Goal: Task Accomplishment & Management: Complete application form

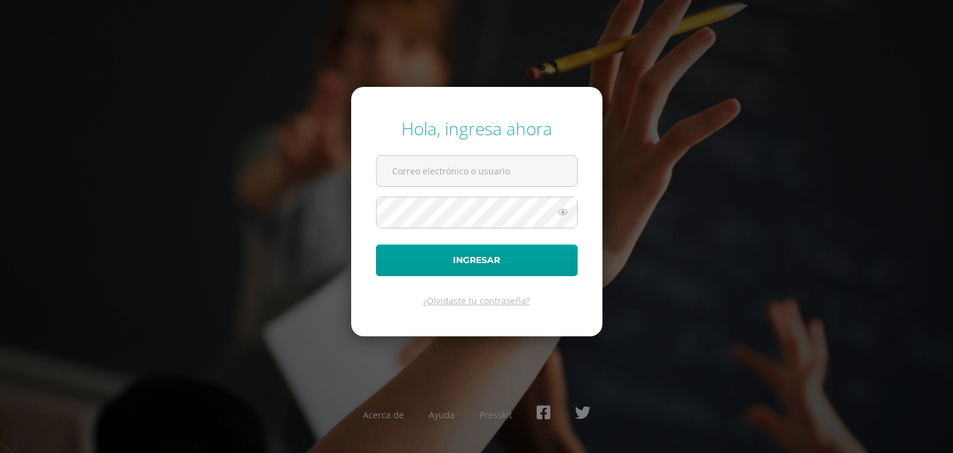
drag, startPoint x: 410, startPoint y: 166, endPoint x: 412, endPoint y: 186, distance: 20.5
click at [410, 166] on input "text" at bounding box center [477, 171] width 200 height 30
type input "erick@lasallechiquimula.edu.gt"
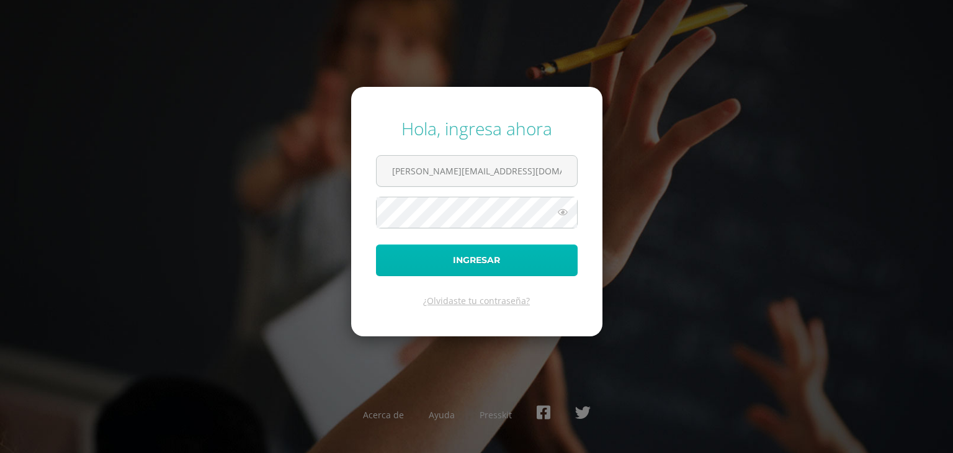
click at [405, 256] on button "Ingresar" at bounding box center [477, 261] width 202 height 32
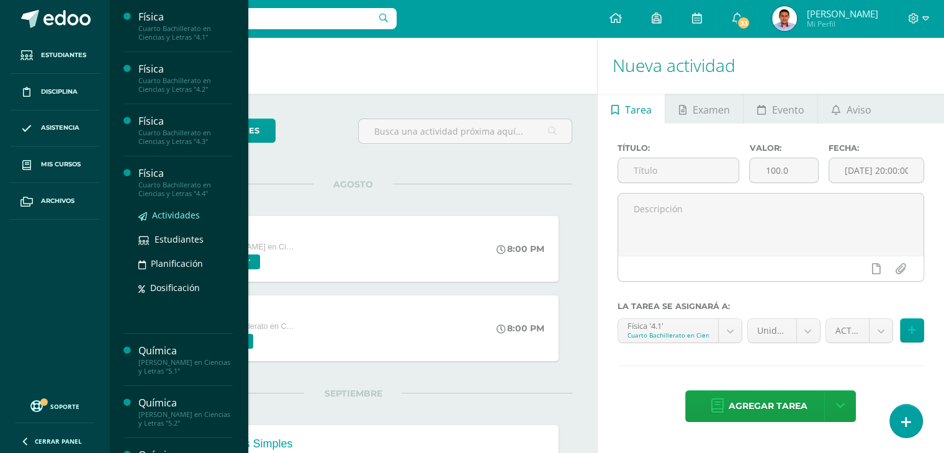
click at [179, 212] on span "Actividades" at bounding box center [176, 215] width 48 height 12
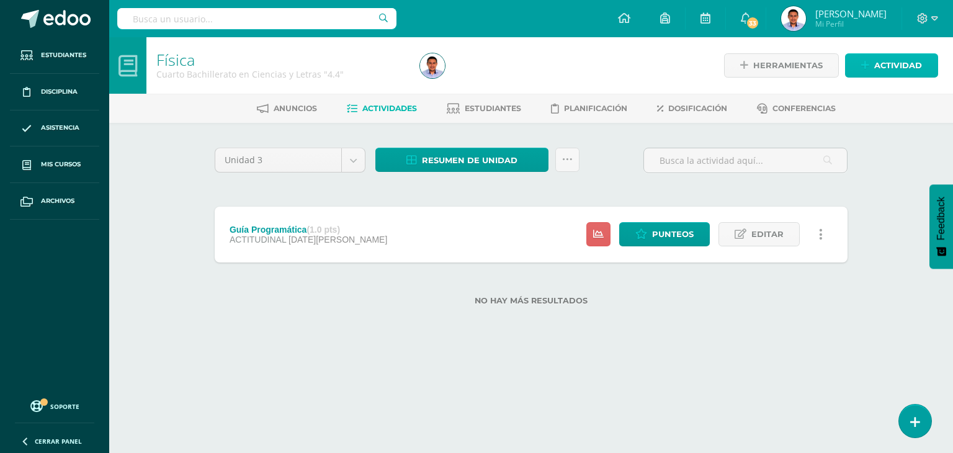
click at [887, 65] on span "Actividad" at bounding box center [899, 65] width 48 height 23
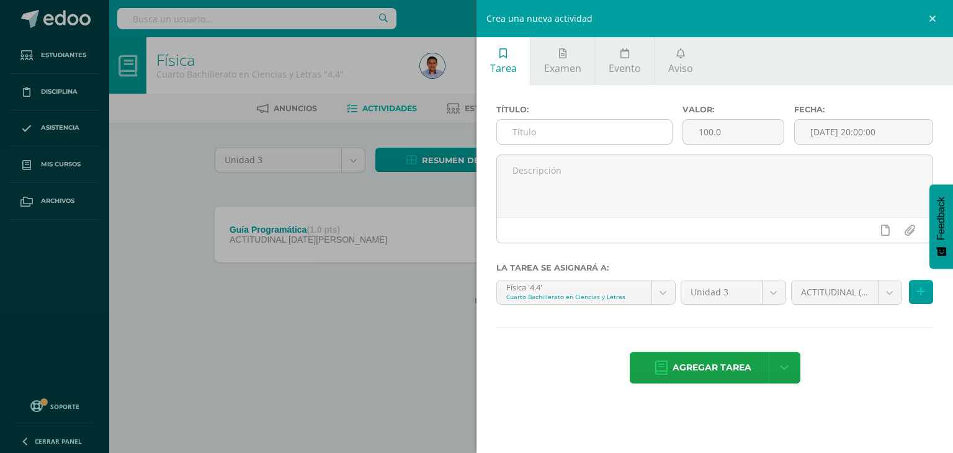
click at [563, 135] on input "text" at bounding box center [584, 132] width 175 height 24
type input "Taller #1"
type input "5"
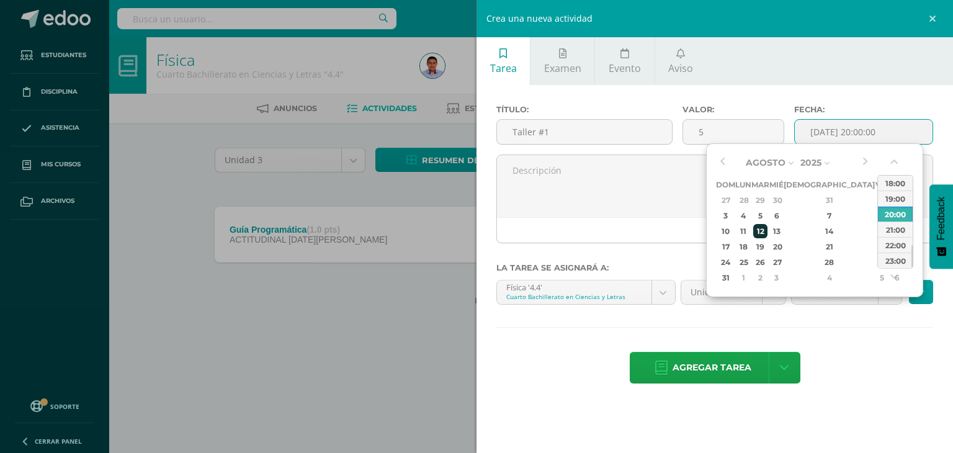
click at [768, 229] on div "12" at bounding box center [761, 231] width 14 height 14
type input "2025-08-12 20:00"
click at [806, 317] on div "Título: Taller #1 Valor: 5 Fecha: 2025-08-12 20:00 La tarea se asignará a: Físi…" at bounding box center [715, 245] width 477 height 321
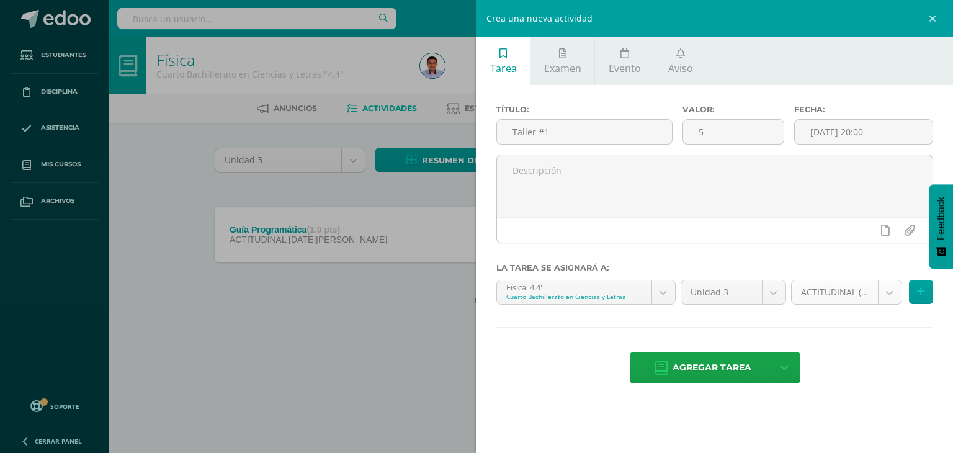
click at [860, 283] on body "Estudiantes Disciplina Asistencia Mis cursos Archivos Soporte Centro de ayuda Ú…" at bounding box center [476, 172] width 953 height 345
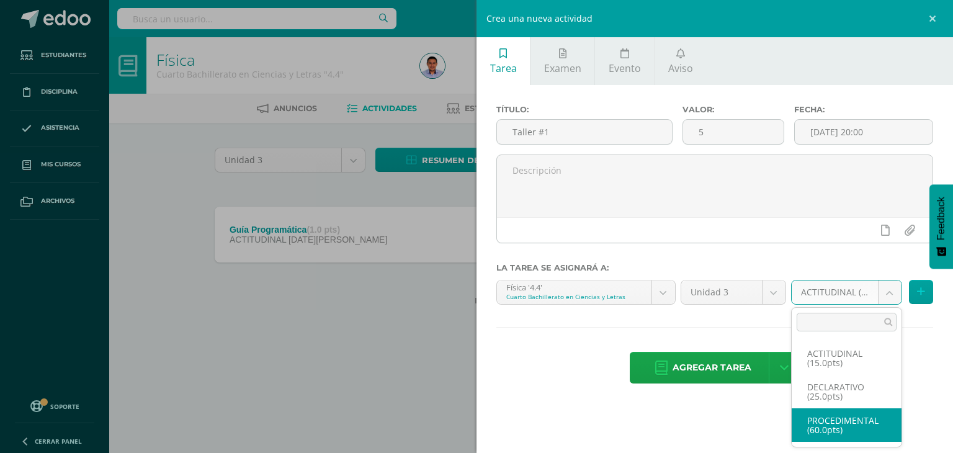
select select "34159"
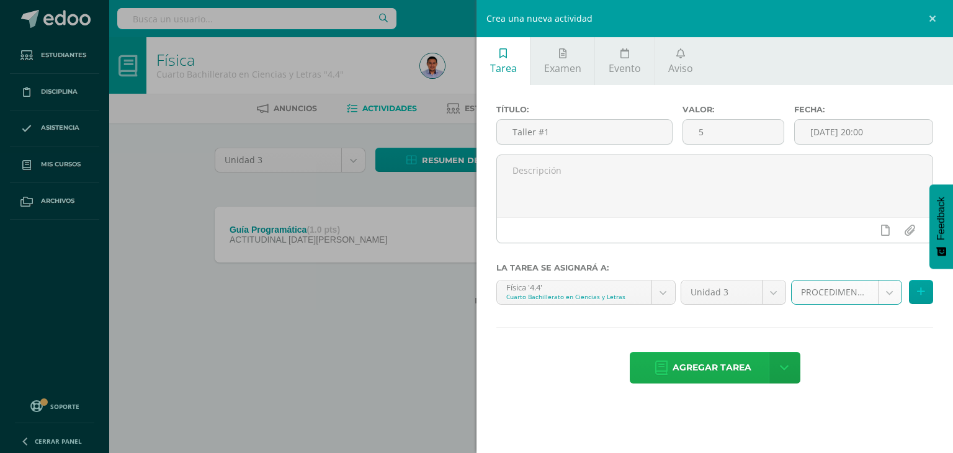
click at [742, 362] on span "Agregar tarea" at bounding box center [712, 368] width 79 height 30
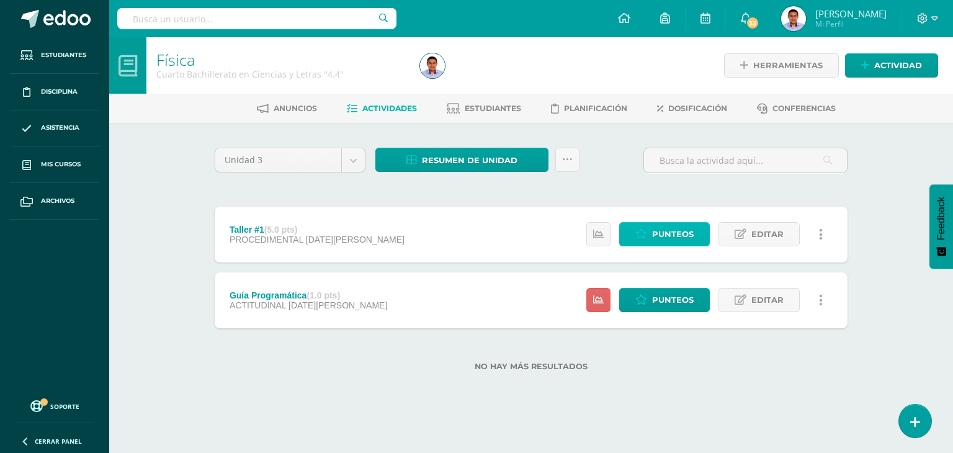
click at [665, 227] on span "Punteos" at bounding box center [673, 234] width 42 height 23
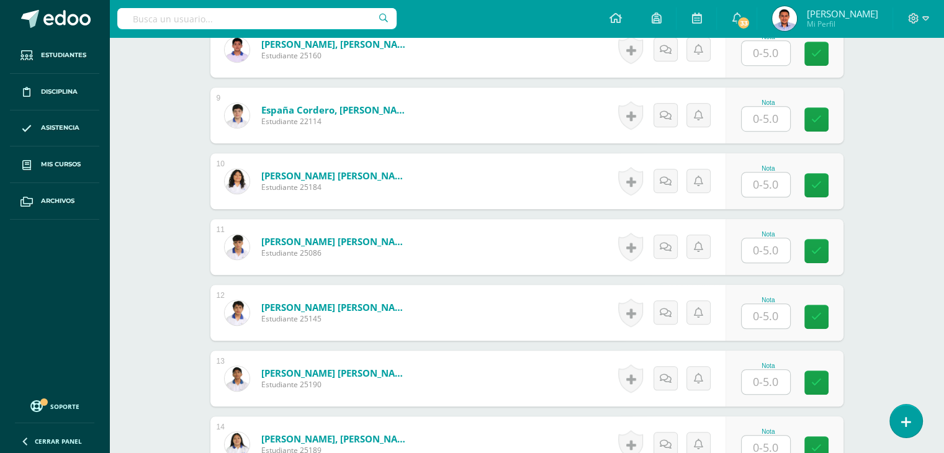
scroll to position [1118, 0]
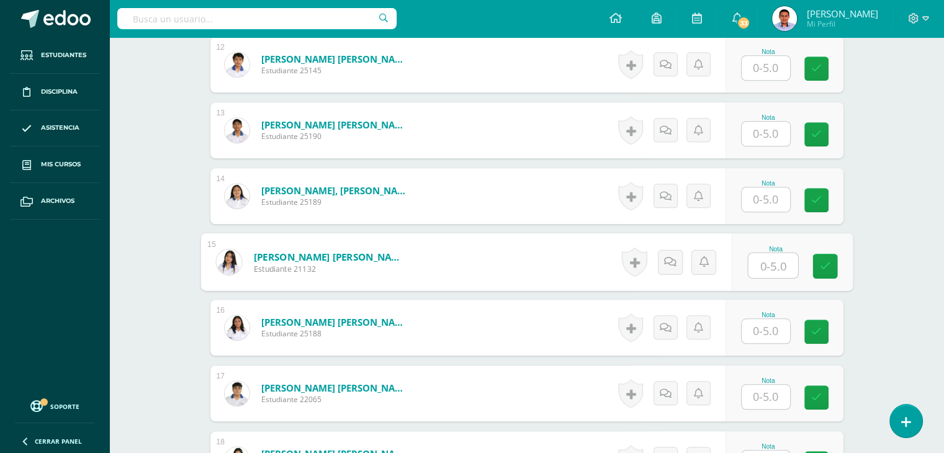
click at [759, 268] on input "text" at bounding box center [773, 265] width 50 height 25
type input "5"
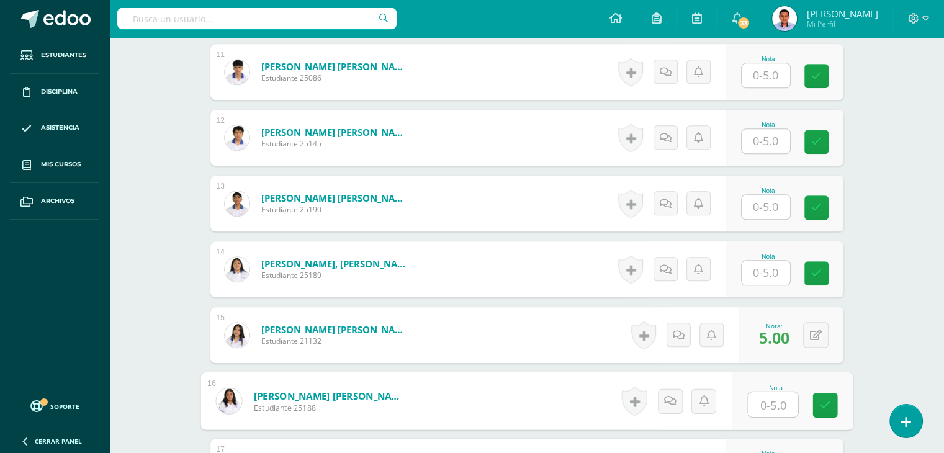
scroll to position [808, 0]
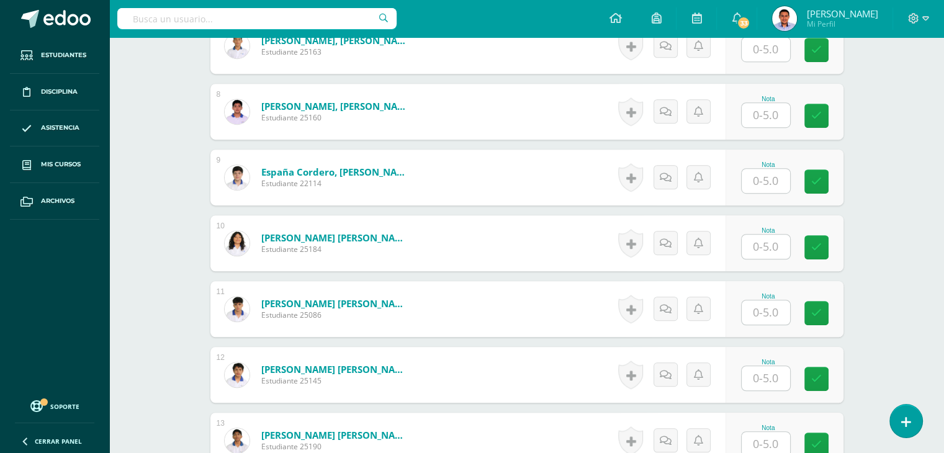
click at [760, 186] on input "text" at bounding box center [766, 181] width 48 height 24
type input "5"
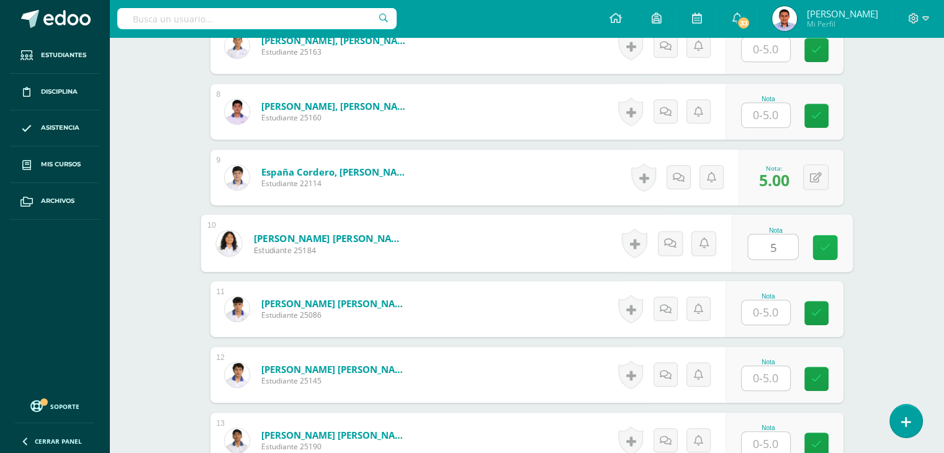
type input "5"
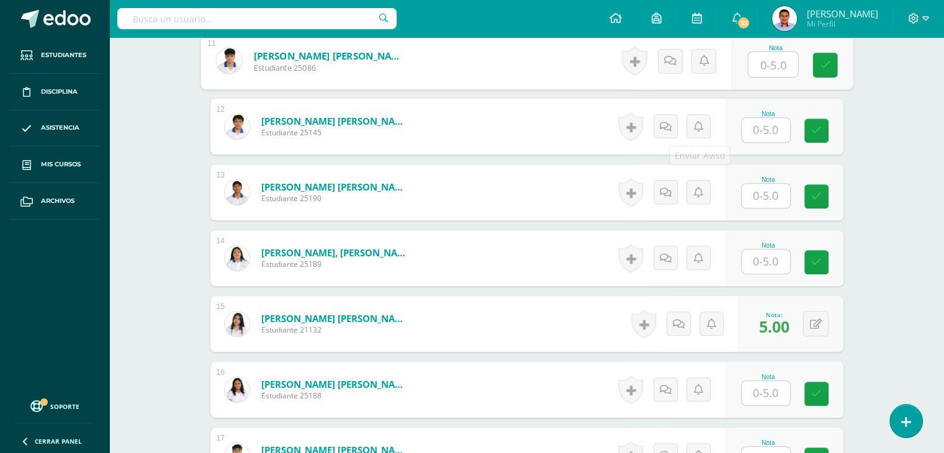
scroll to position [870, 0]
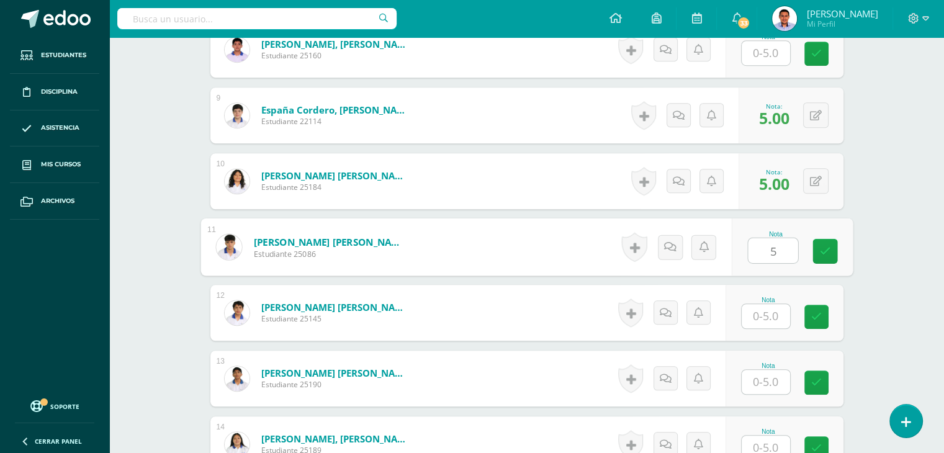
type input "5"
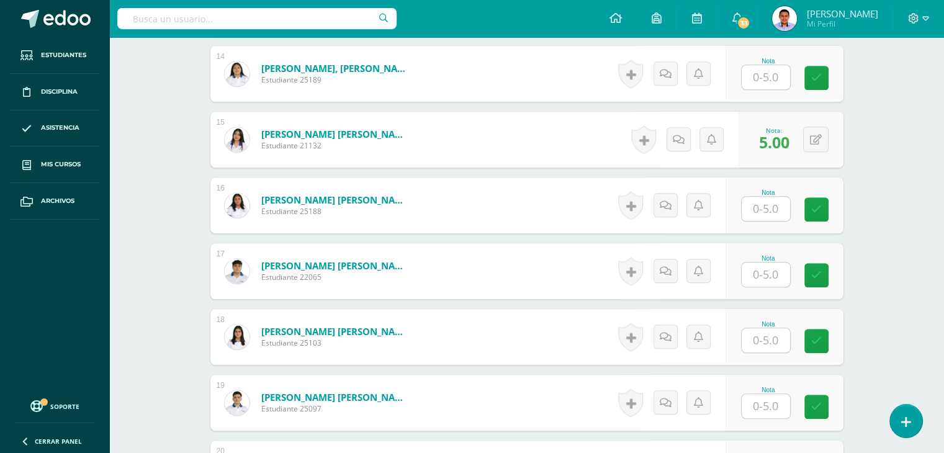
scroll to position [1243, 0]
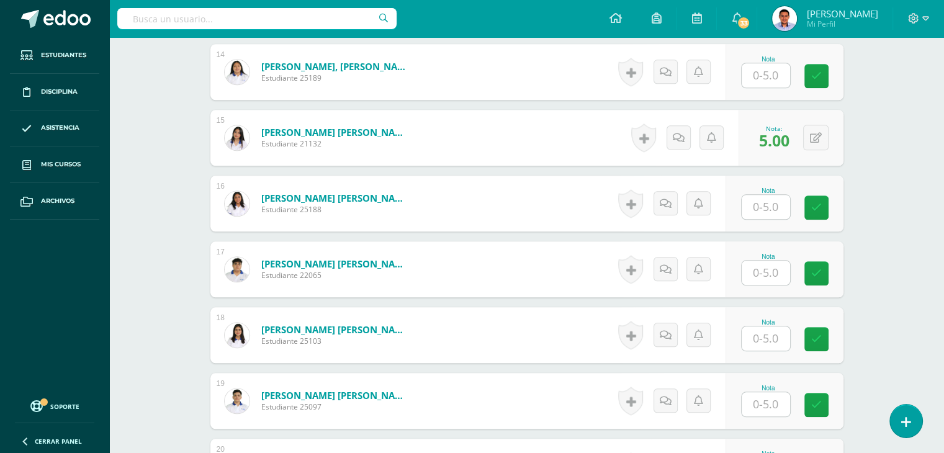
click at [765, 274] on input "text" at bounding box center [766, 273] width 48 height 24
type input "5"
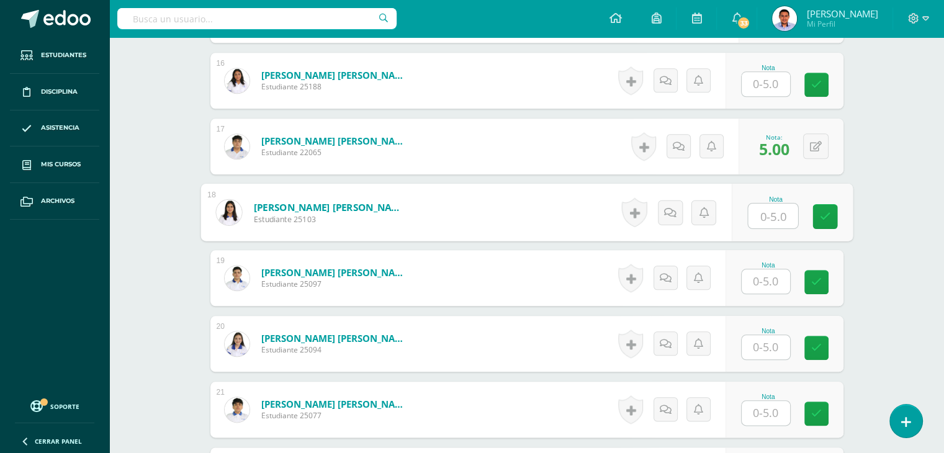
scroll to position [1367, 0]
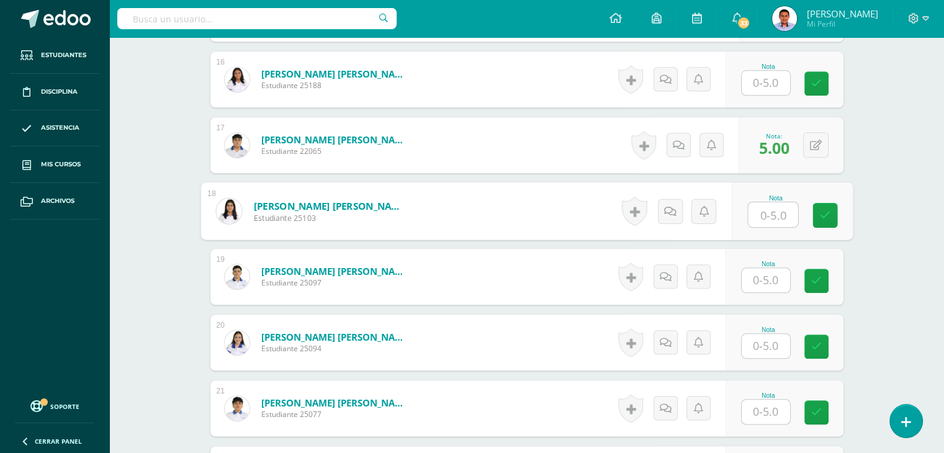
click at [778, 279] on input "text" at bounding box center [766, 280] width 48 height 24
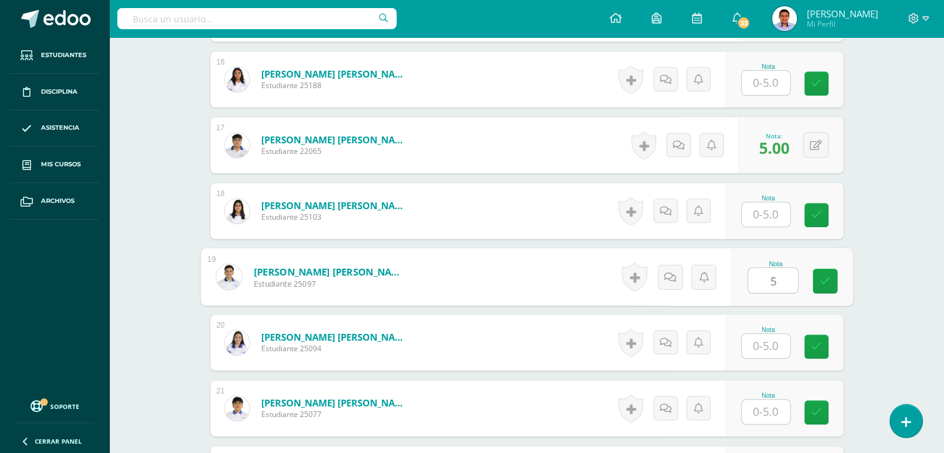
type input "5"
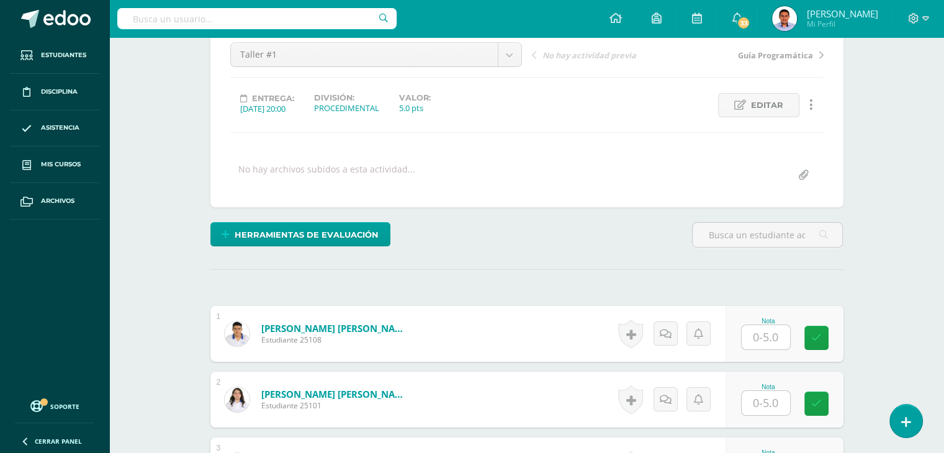
scroll to position [436, 0]
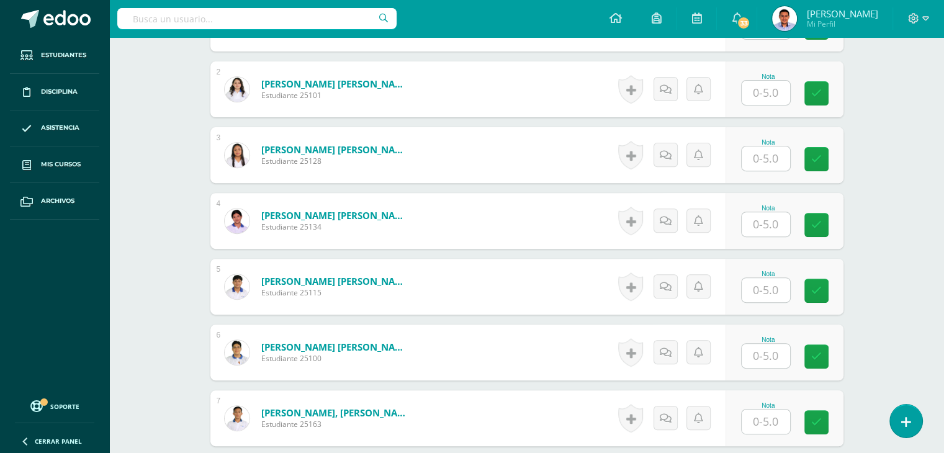
click at [777, 225] on input "text" at bounding box center [766, 224] width 48 height 24
type input "3"
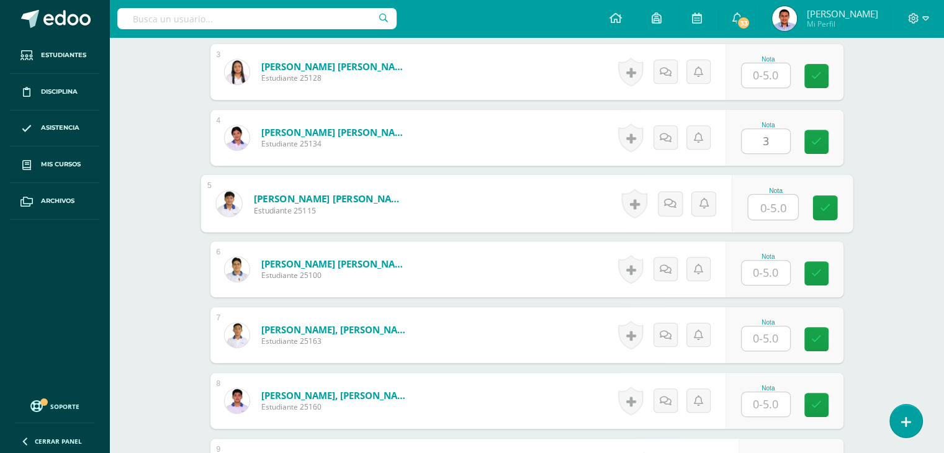
scroll to position [622, 0]
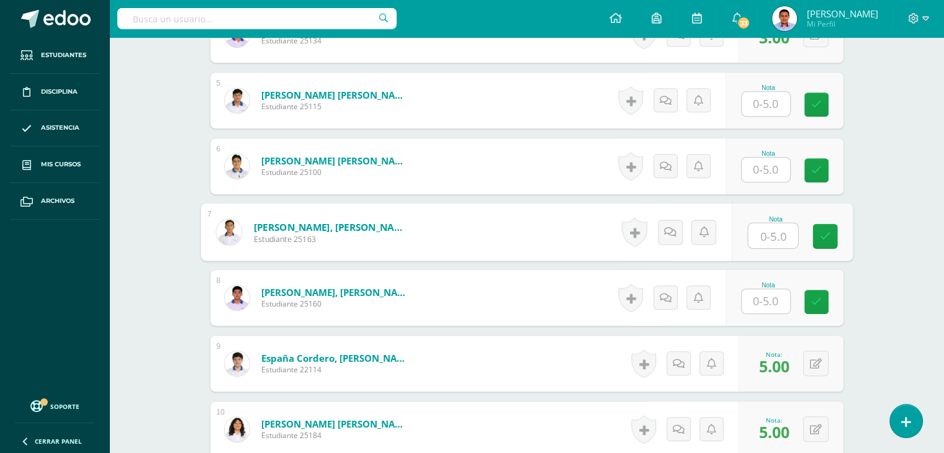
click at [762, 238] on input "text" at bounding box center [773, 235] width 50 height 25
type input "3"
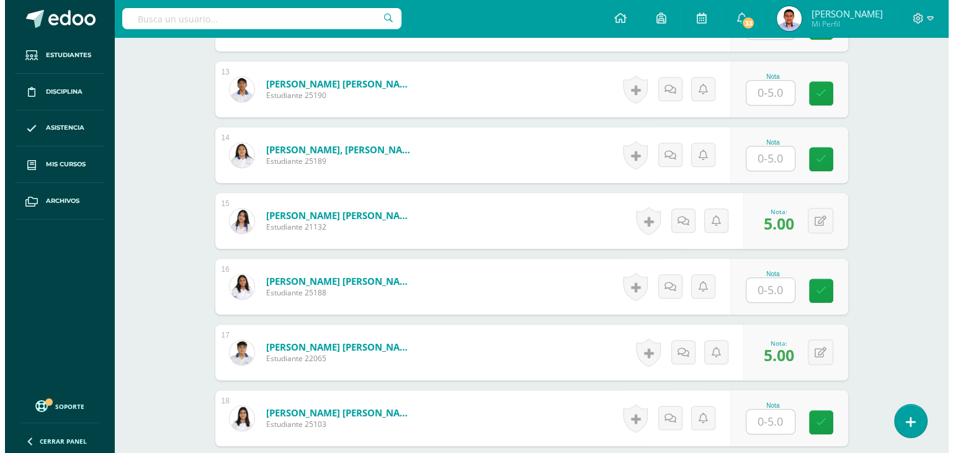
scroll to position [1181, 0]
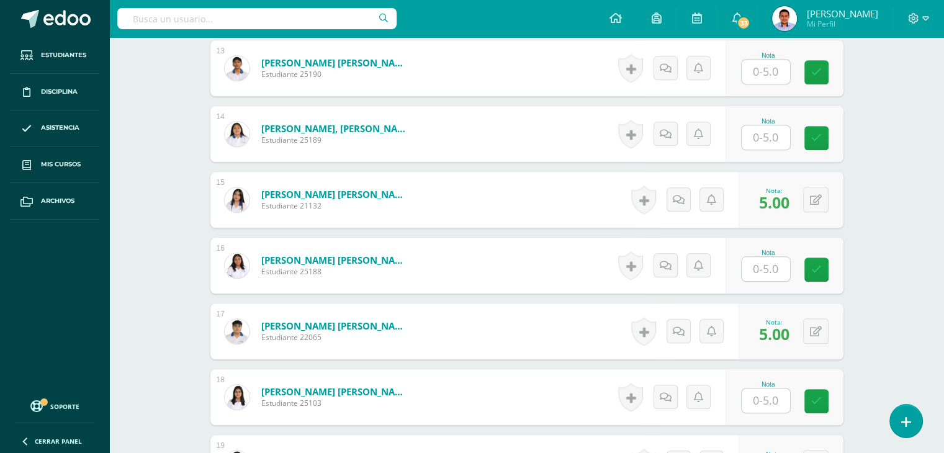
click at [767, 395] on input "text" at bounding box center [766, 401] width 48 height 24
type input "3"
click at [913, 426] on link at bounding box center [905, 421] width 35 height 36
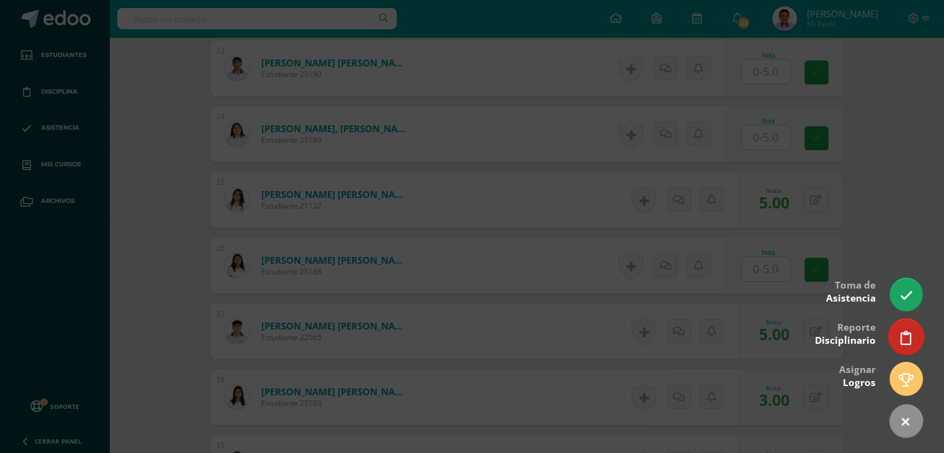
click at [898, 341] on link at bounding box center [905, 336] width 35 height 36
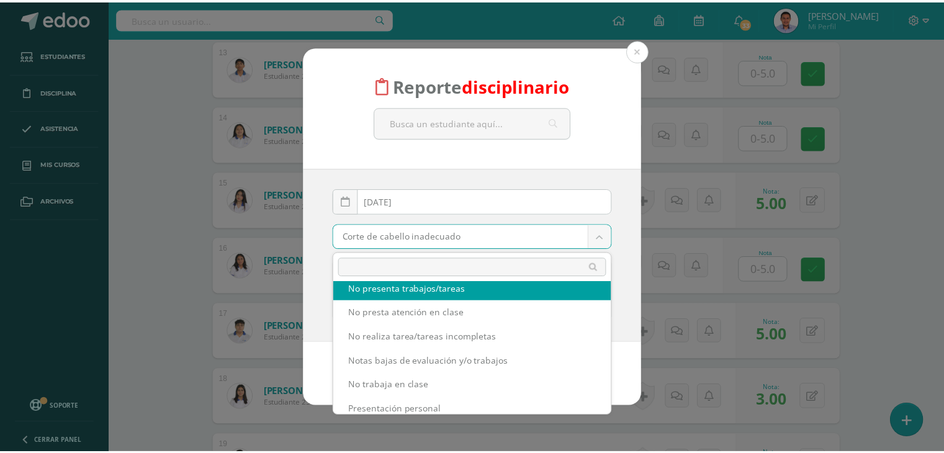
scroll to position [430, 0]
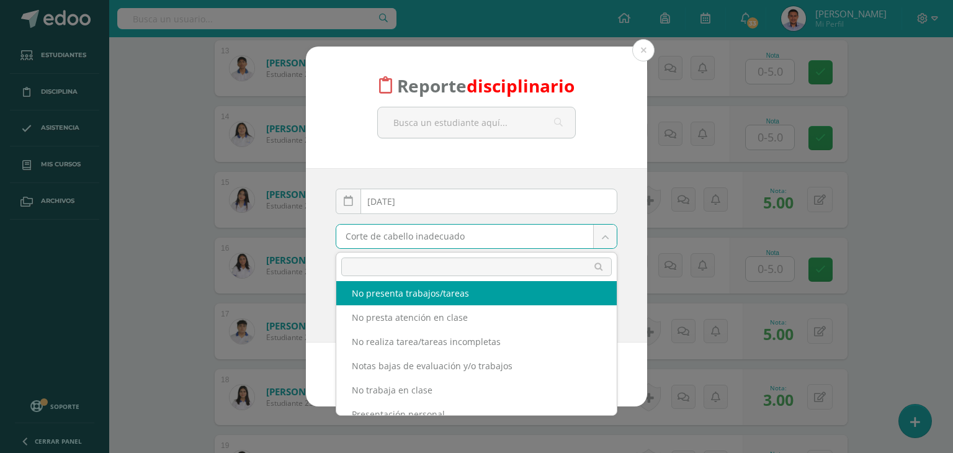
select select "25"
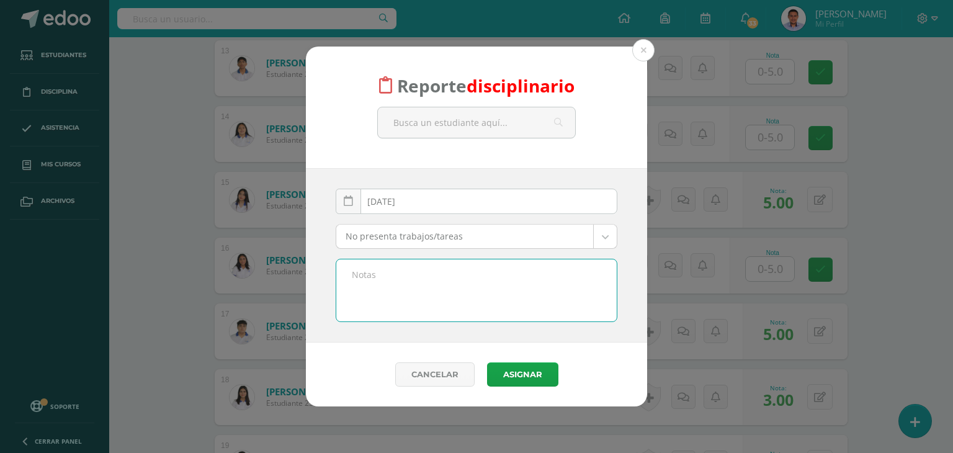
click at [439, 296] on textarea at bounding box center [476, 290] width 281 height 62
type textarea "No entregó la página 165 del libro de texto"
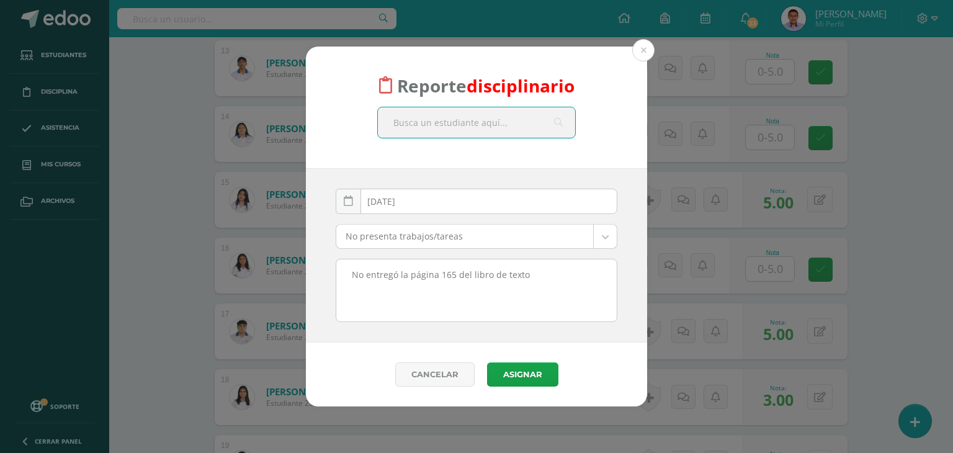
click at [464, 130] on input "text" at bounding box center [476, 122] width 197 height 30
type input "4"
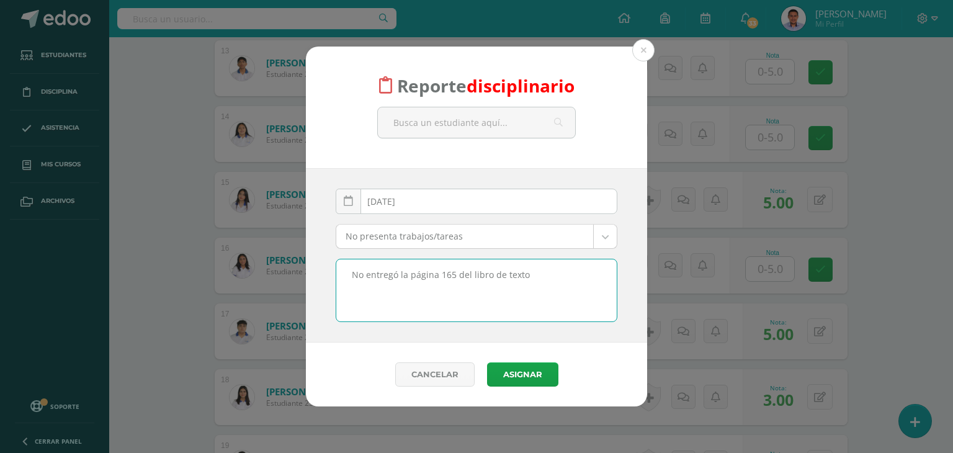
drag, startPoint x: 542, startPoint y: 279, endPoint x: 308, endPoint y: 290, distance: 234.3
click at [308, 290] on div "2025-08-12 August, 2025 Mo Tu We Th Fr Sa Su 28 29 30 31 1 2 3 4 5 6 7 8 9 10 1…" at bounding box center [476, 255] width 341 height 174
click at [647, 53] on button at bounding box center [643, 50] width 22 height 22
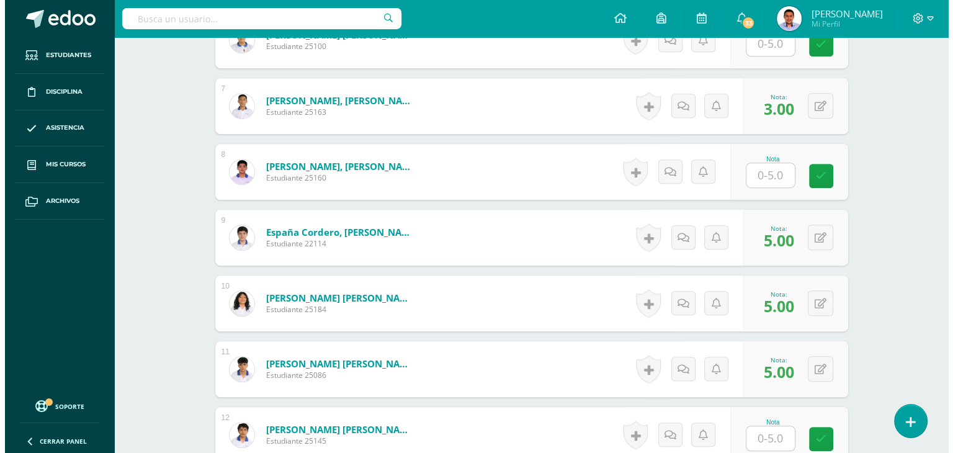
scroll to position [684, 0]
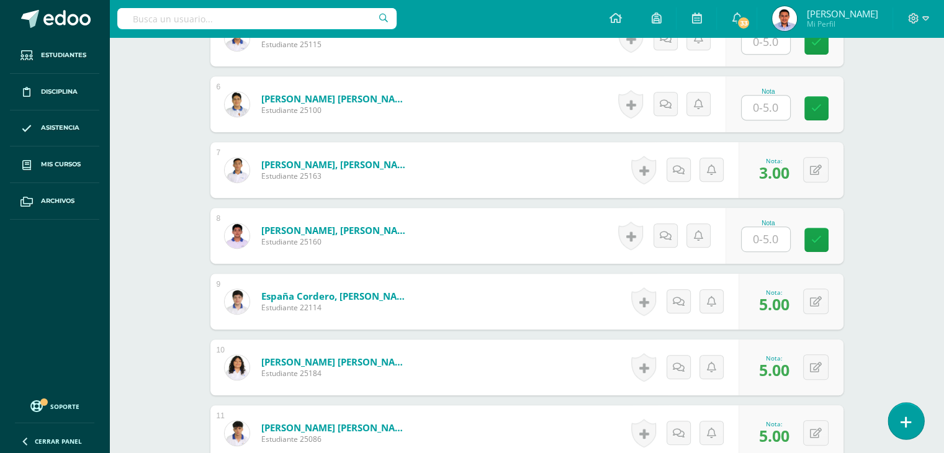
click at [906, 425] on icon at bounding box center [906, 422] width 11 height 14
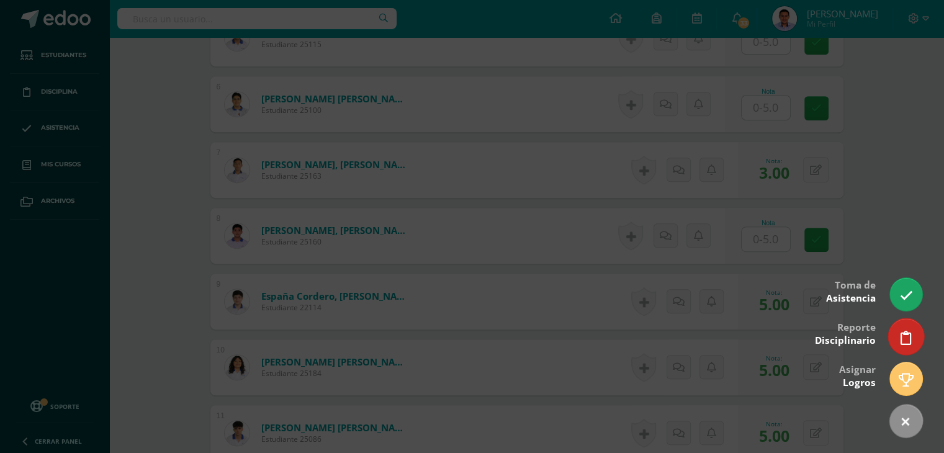
click at [892, 336] on link at bounding box center [905, 336] width 35 height 36
select select "25"
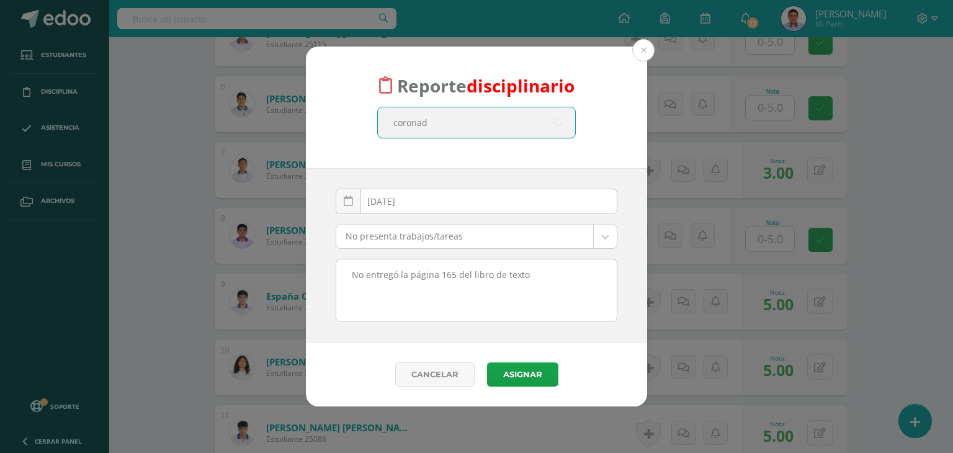
type input "coronado"
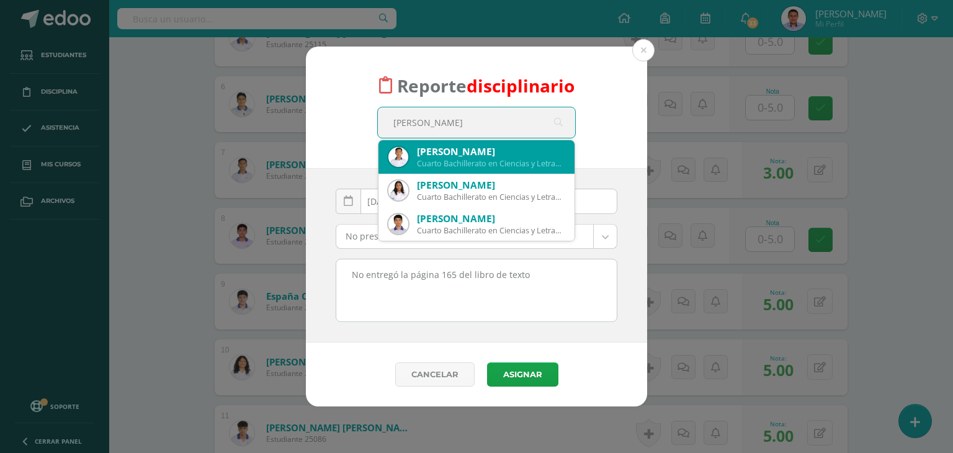
click at [445, 161] on div "Cuarto Bachillerato en Ciencias y Letras 25163" at bounding box center [491, 163] width 148 height 11
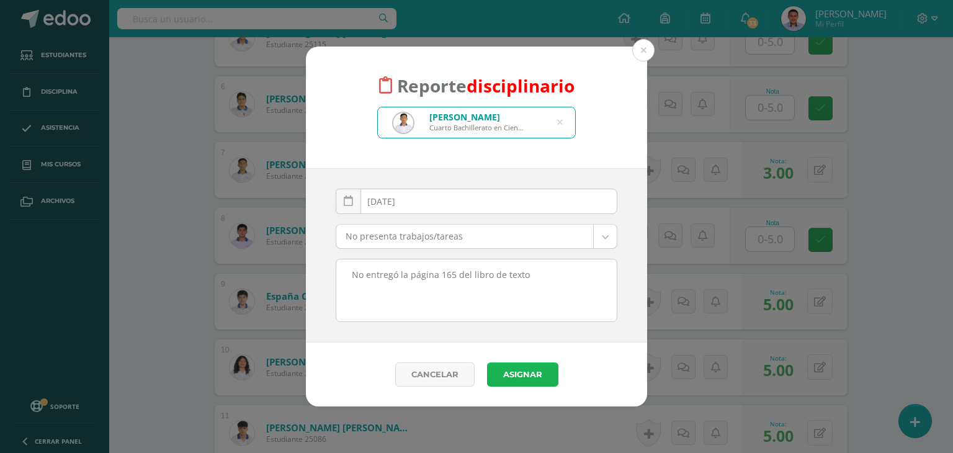
click at [522, 375] on button "Asignar" at bounding box center [522, 374] width 71 height 24
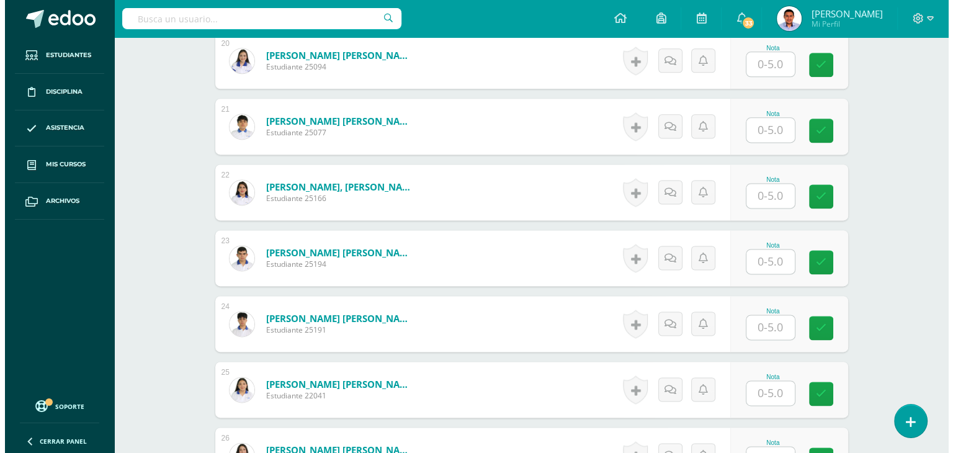
scroll to position [1670, 0]
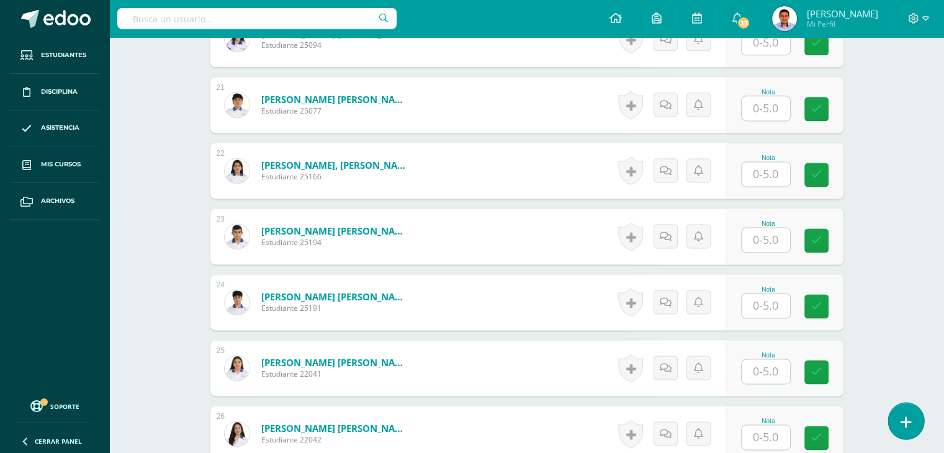
click at [891, 420] on link at bounding box center [905, 421] width 35 height 36
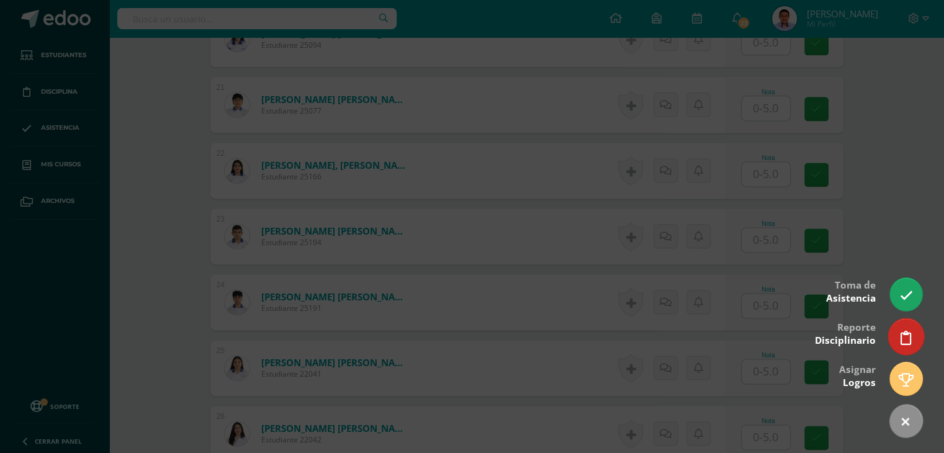
click at [917, 343] on link at bounding box center [905, 336] width 35 height 36
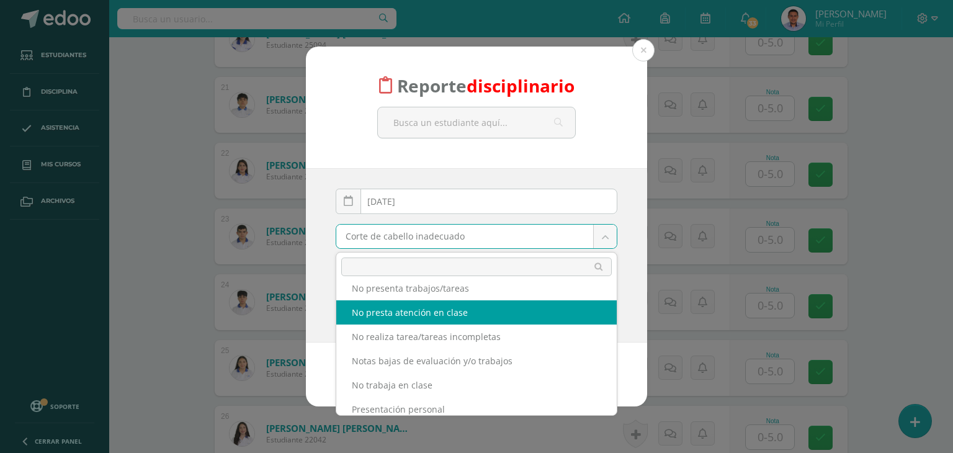
scroll to position [430, 0]
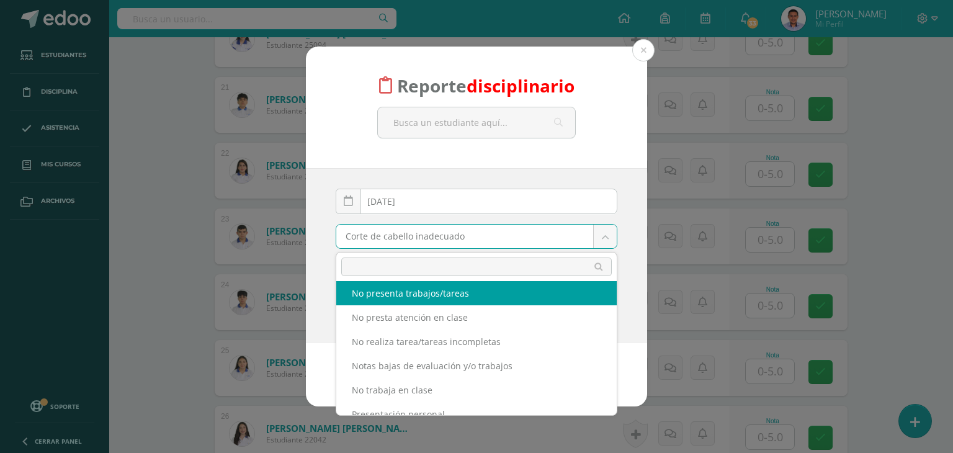
select select "25"
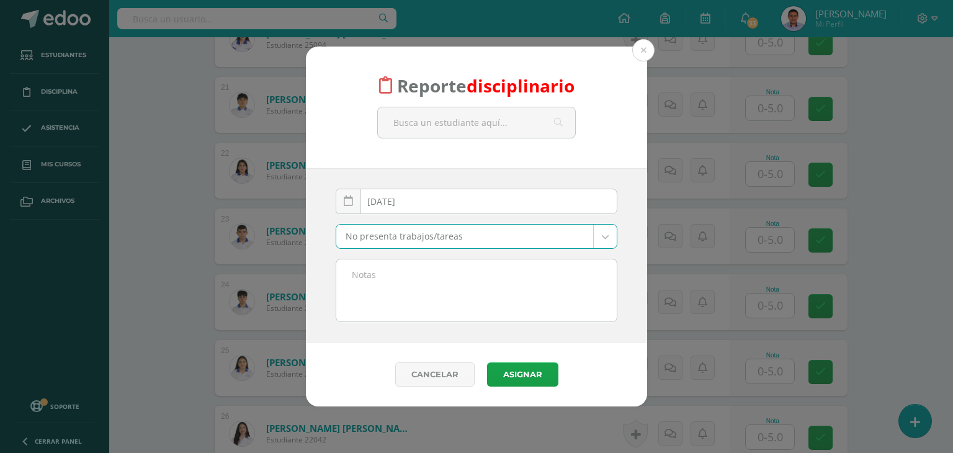
click at [420, 295] on textarea at bounding box center [476, 290] width 281 height 62
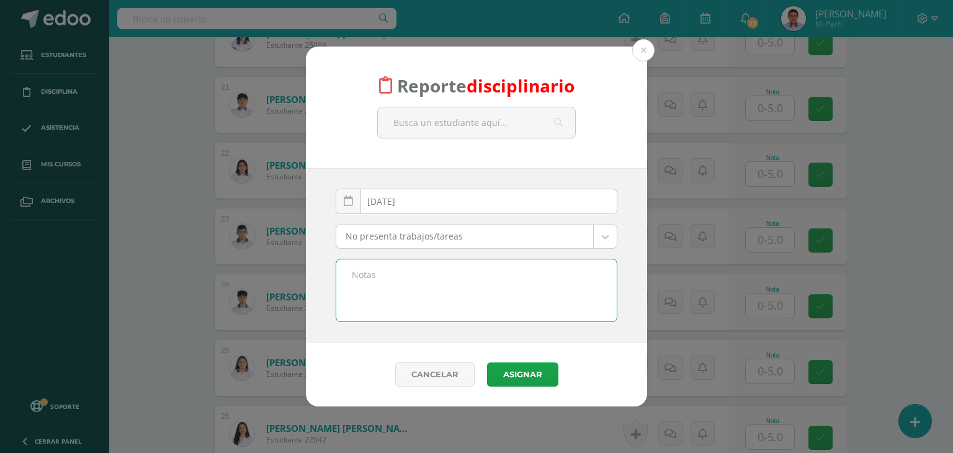
paste textarea "No entregó la página 165 del libro de texto"
type textarea "No entregó la página 165 del libro de texto"
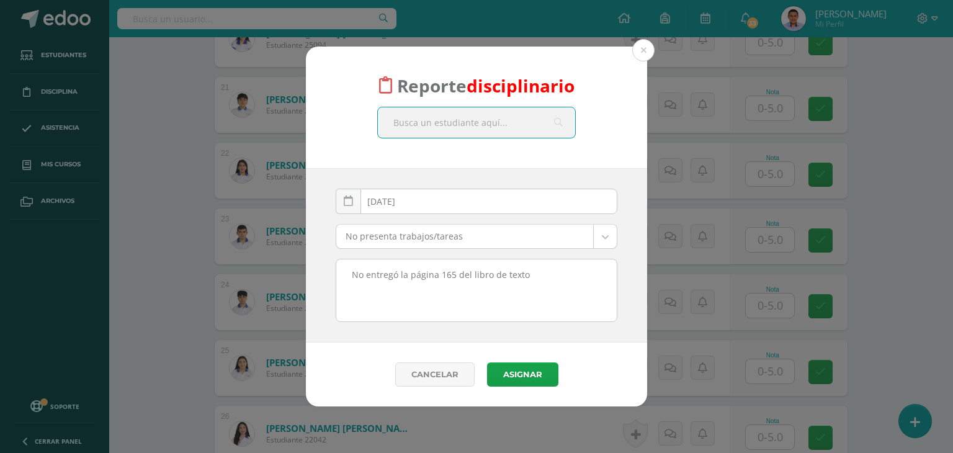
click at [434, 123] on input "text" at bounding box center [476, 122] width 197 height 30
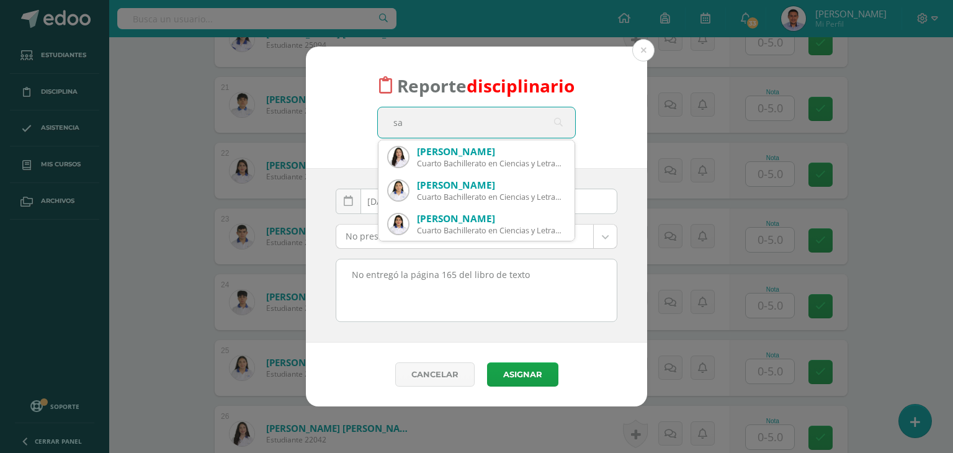
type input "s"
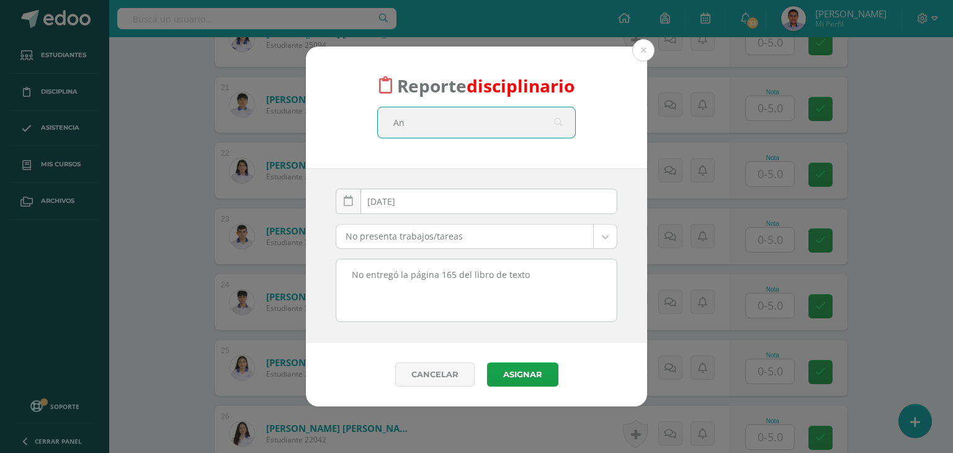
type input "A"
click at [403, 122] on input "Sanchez" at bounding box center [476, 122] width 197 height 30
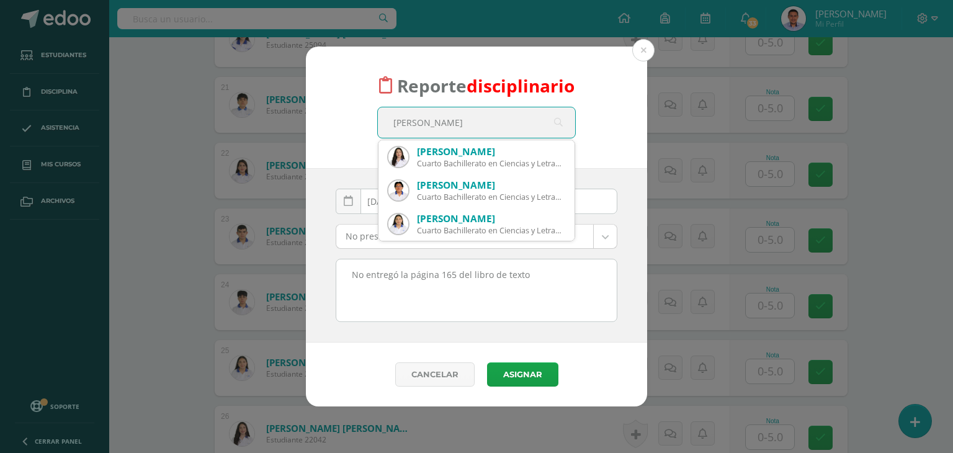
type input "Sánchez"
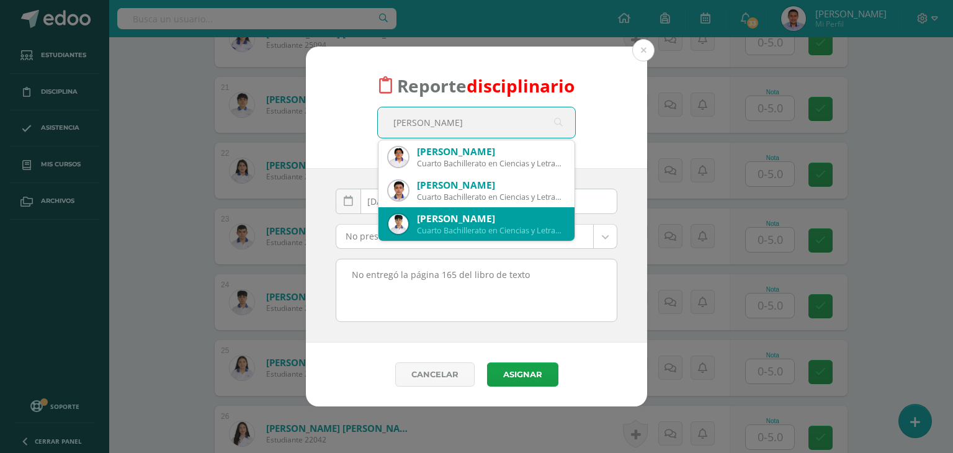
click at [439, 217] on div "Ángel Josué Sánchez Aldana" at bounding box center [491, 218] width 148 height 13
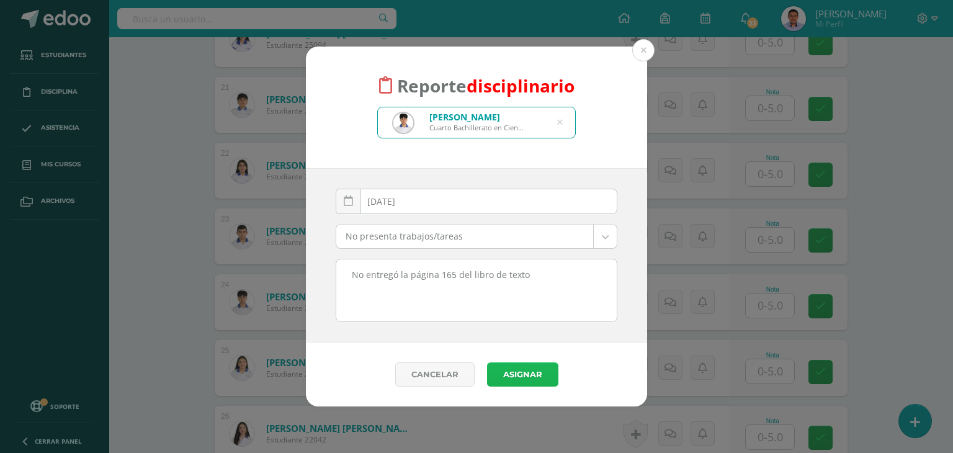
click at [520, 367] on button "Asignar" at bounding box center [522, 374] width 71 height 24
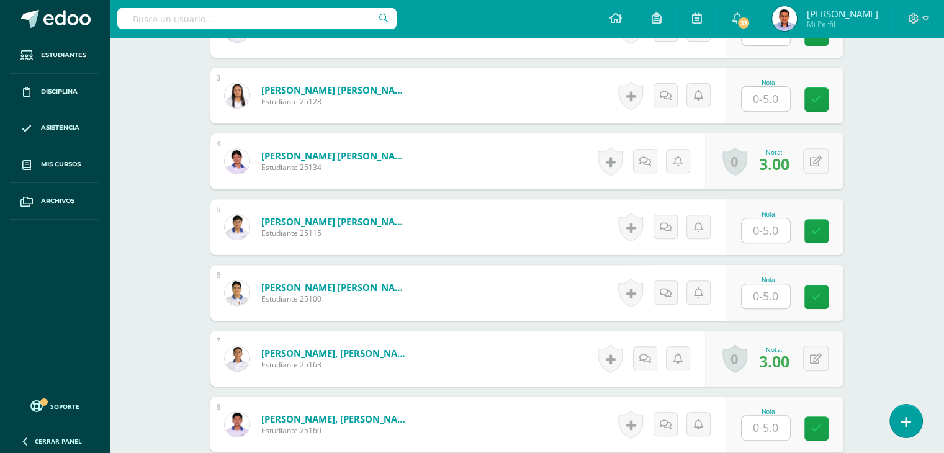
scroll to position [498, 0]
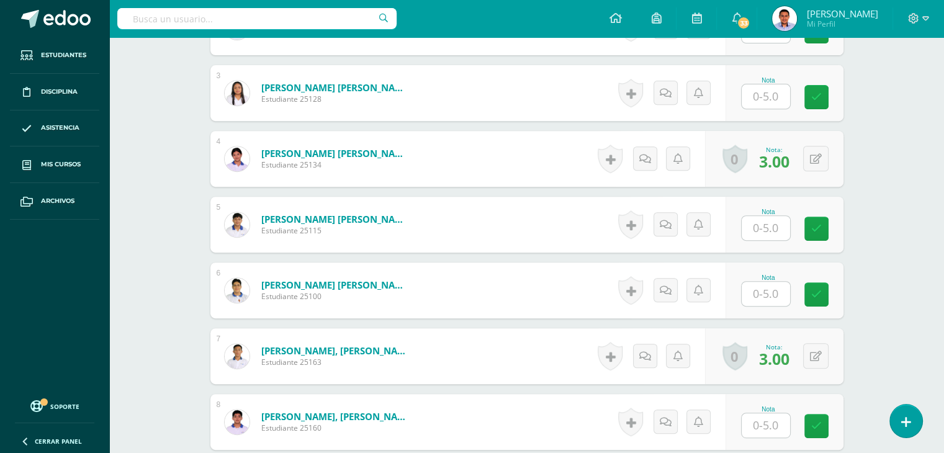
click at [762, 297] on input "text" at bounding box center [766, 294] width 48 height 24
type input "3.75"
click at [770, 221] on input "text" at bounding box center [766, 228] width 48 height 24
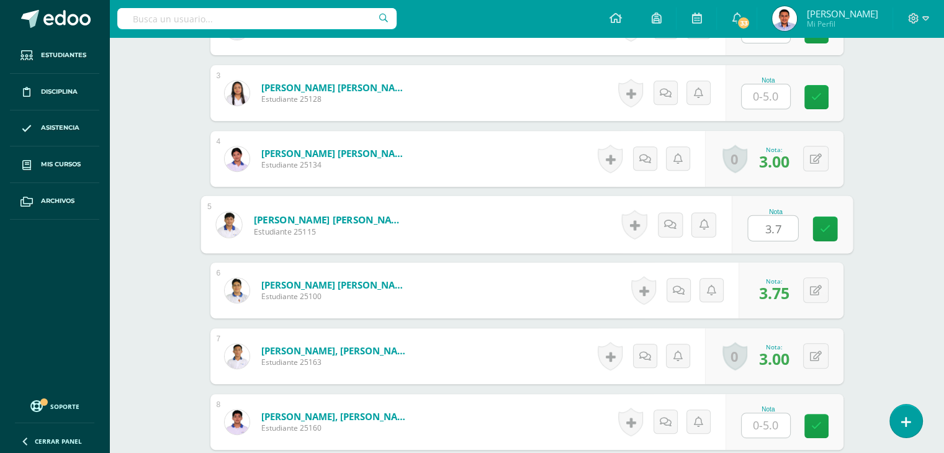
type input "3.75"
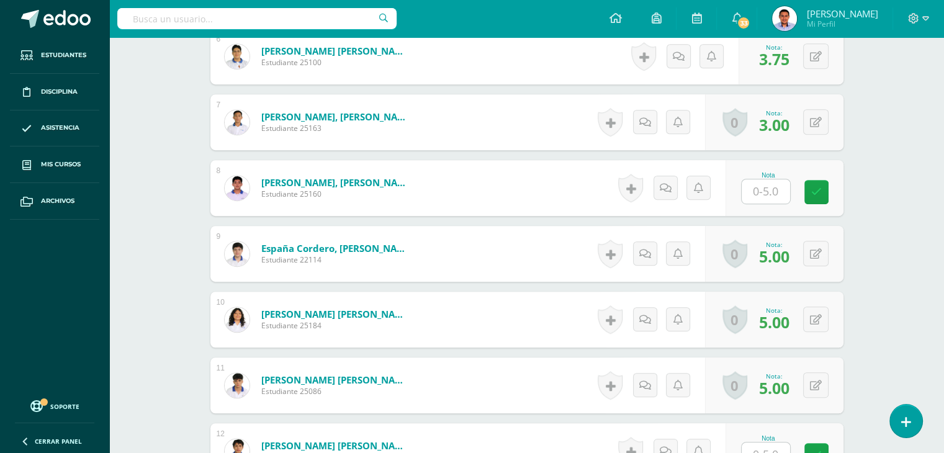
scroll to position [746, 0]
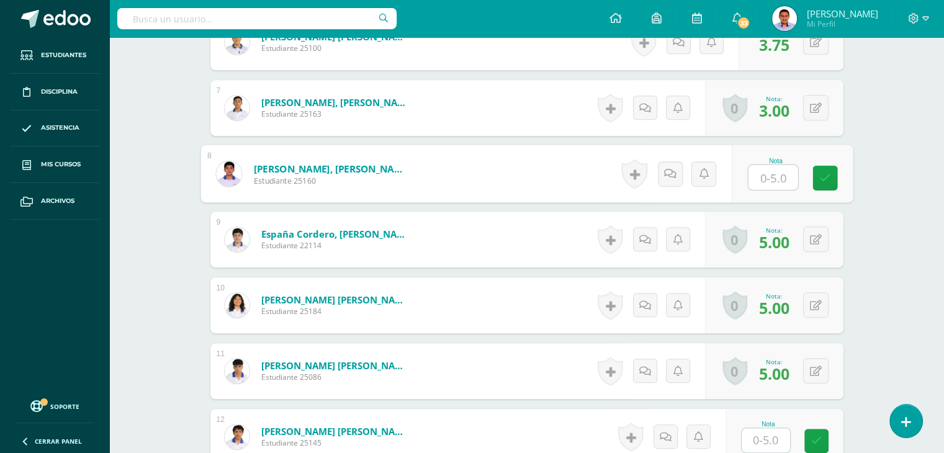
click at [773, 186] on input "text" at bounding box center [773, 177] width 50 height 25
type input "3.75"
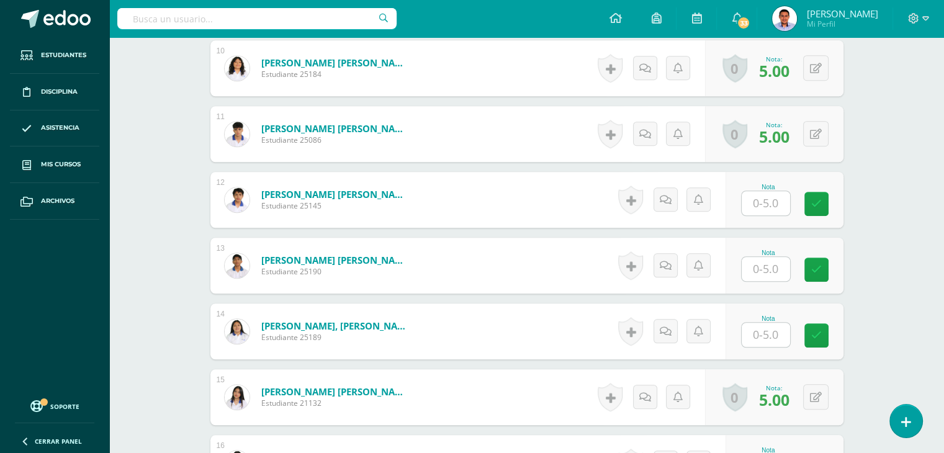
scroll to position [1056, 0]
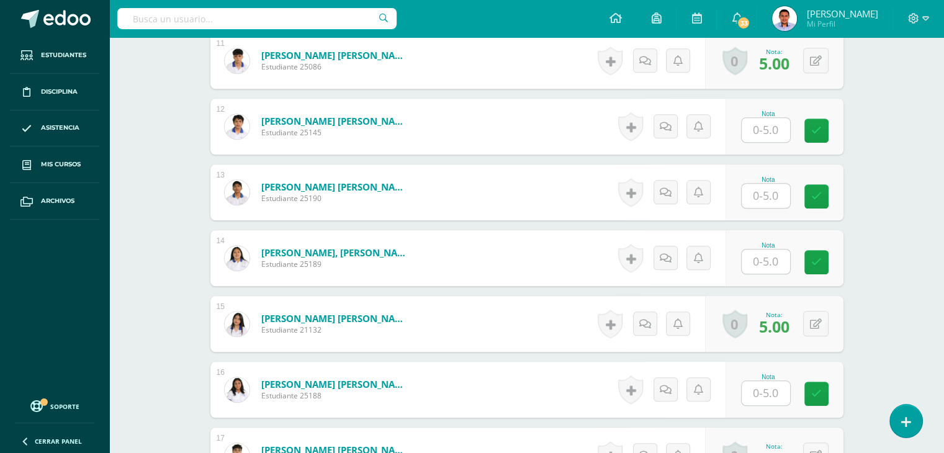
click at [752, 195] on input "text" at bounding box center [766, 196] width 48 height 24
type input "5"
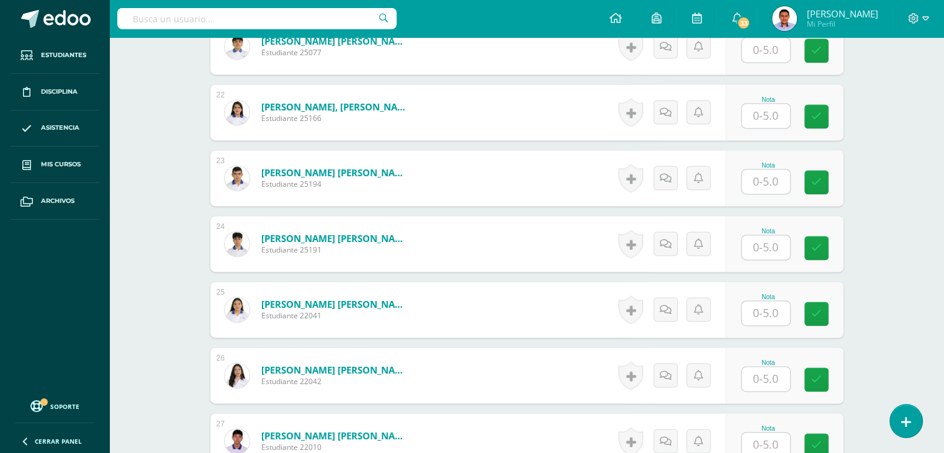
scroll to position [1739, 0]
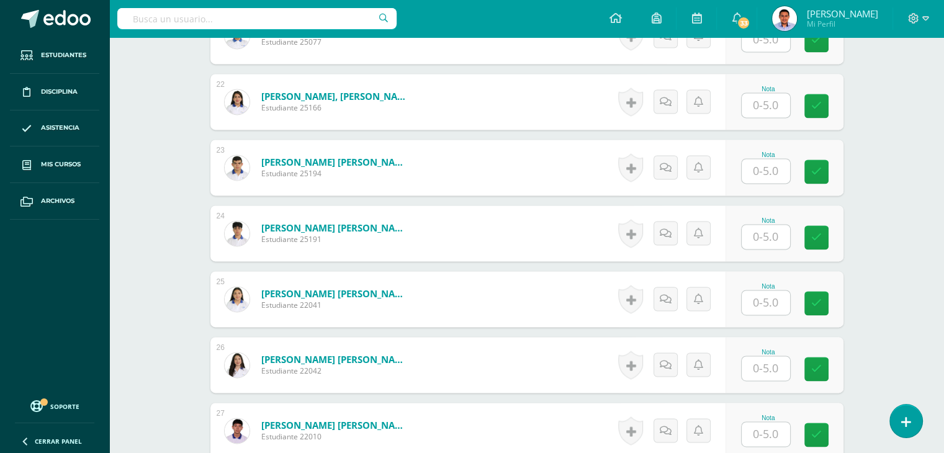
click at [770, 176] on input "text" at bounding box center [766, 171] width 48 height 24
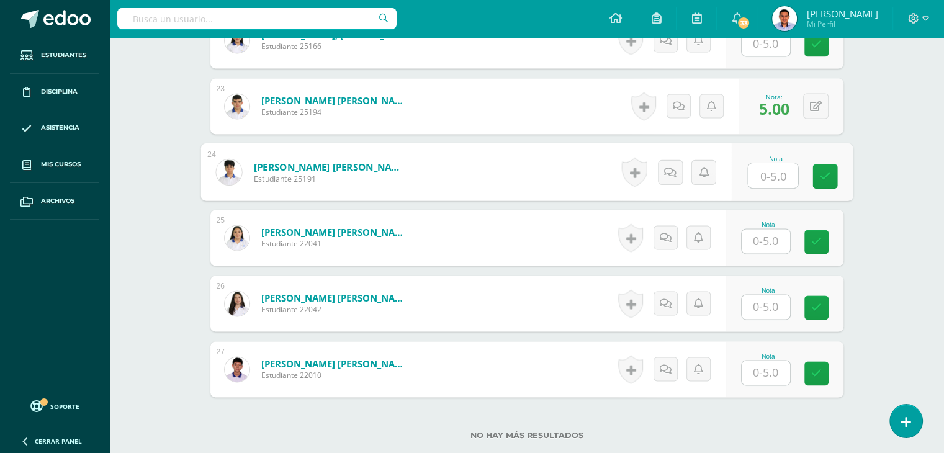
scroll to position [1801, 0]
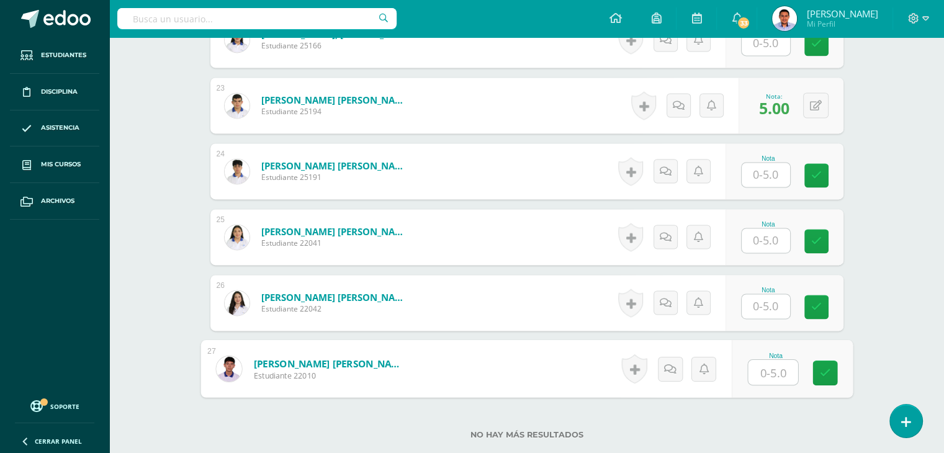
click at [770, 369] on input "text" at bounding box center [773, 372] width 50 height 25
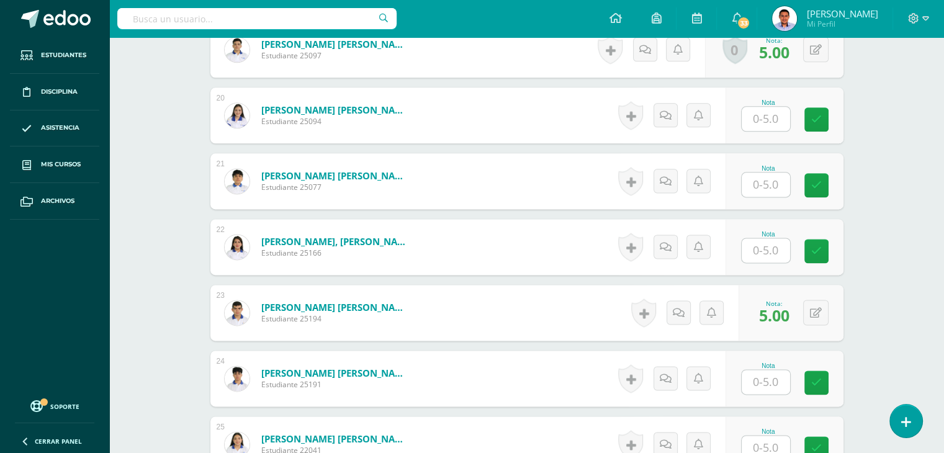
scroll to position [1615, 0]
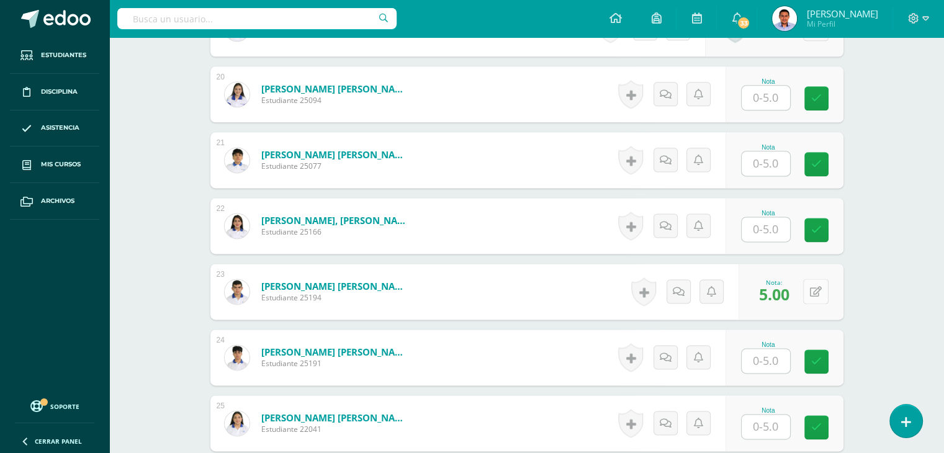
click at [810, 295] on icon at bounding box center [816, 292] width 12 height 11
click at [818, 295] on icon at bounding box center [824, 291] width 12 height 11
type input "2.5"
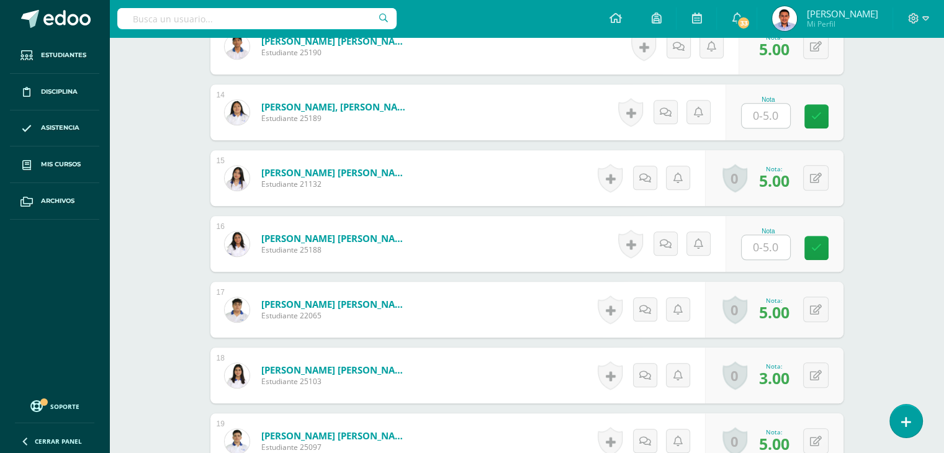
scroll to position [1181, 0]
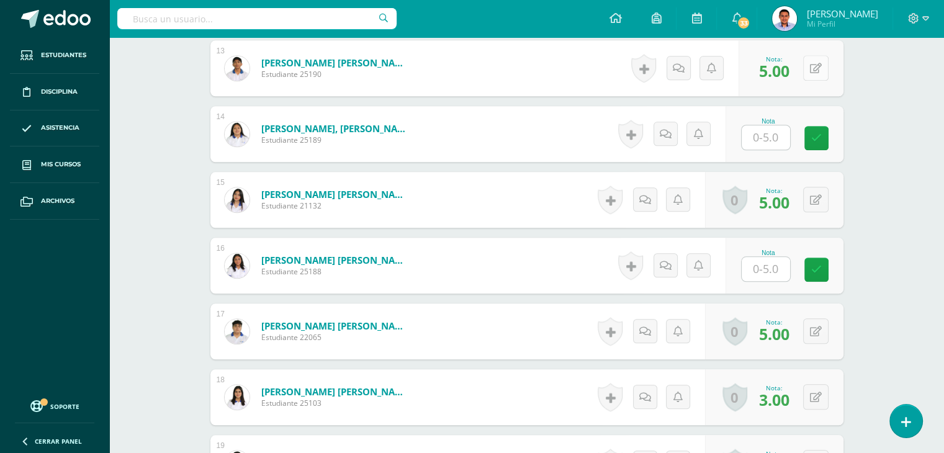
click at [826, 63] on button at bounding box center [815, 67] width 25 height 25
type input "2.5"
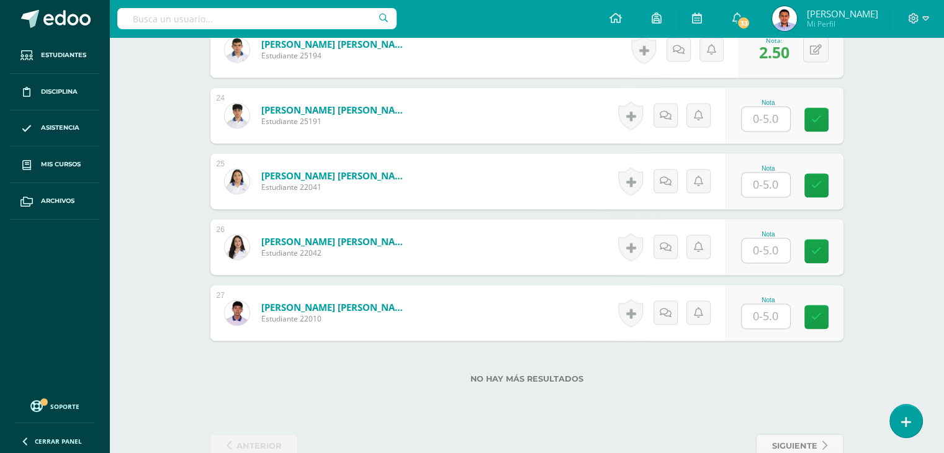
scroll to position [1863, 0]
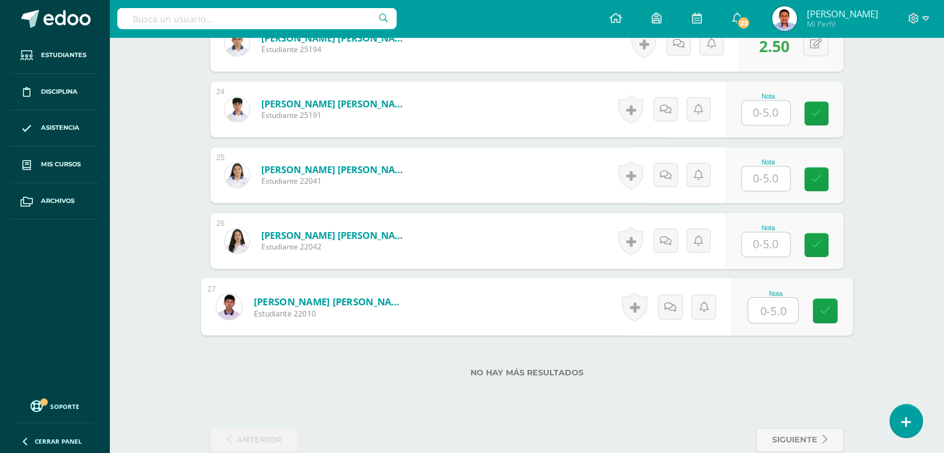
click at [780, 304] on input "text" at bounding box center [773, 310] width 50 height 25
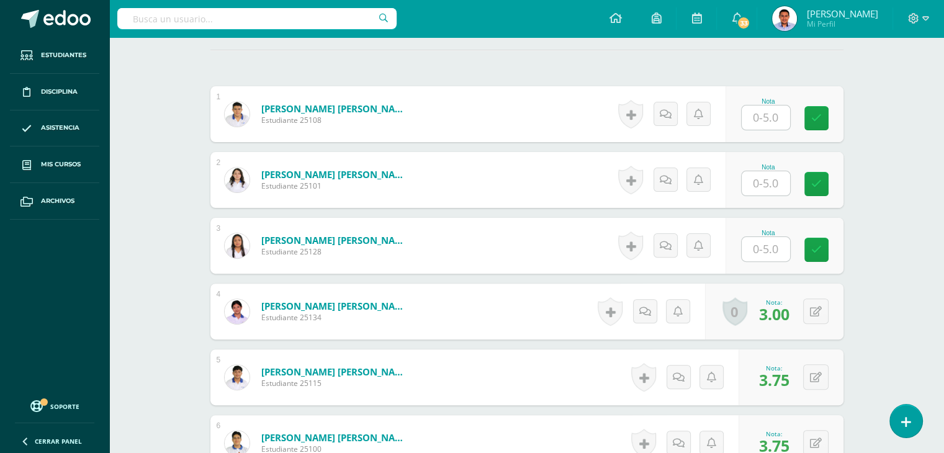
scroll to position [211, 0]
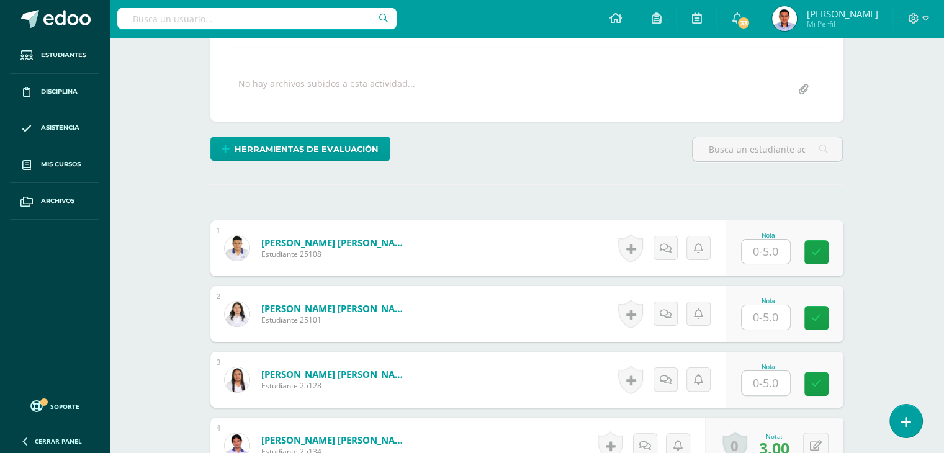
click at [772, 313] on input "text" at bounding box center [766, 317] width 48 height 24
type input "5"
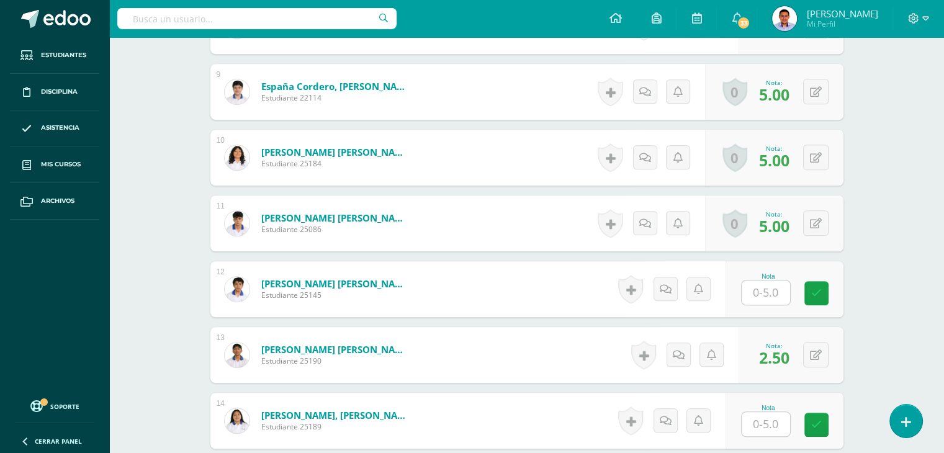
scroll to position [956, 0]
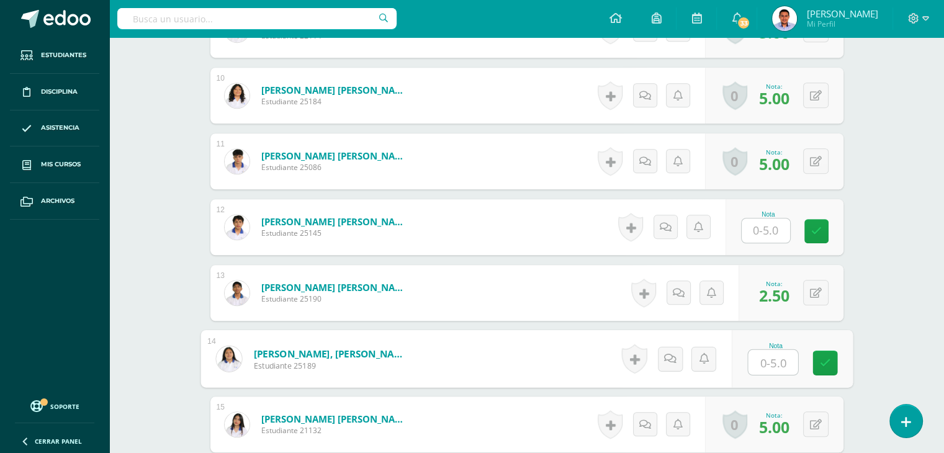
click at [778, 364] on input "text" at bounding box center [773, 362] width 50 height 25
type input "5"
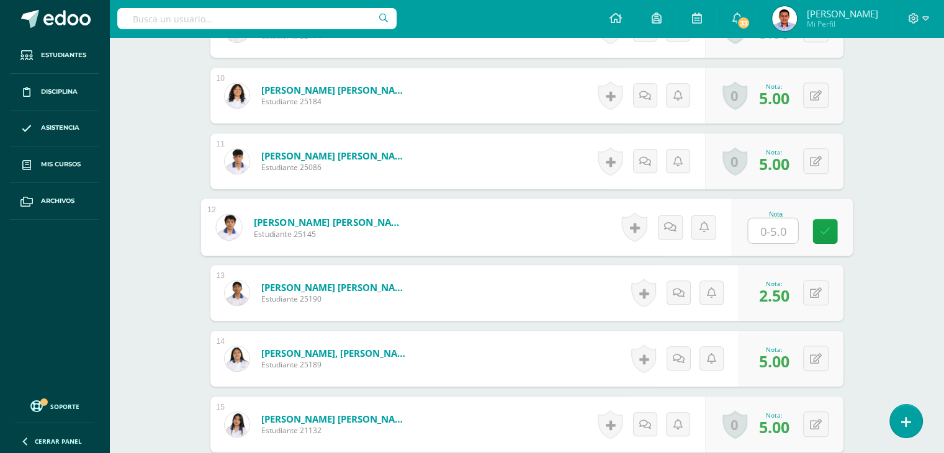
click at [763, 228] on input "text" at bounding box center [773, 230] width 50 height 25
type input "4.5"
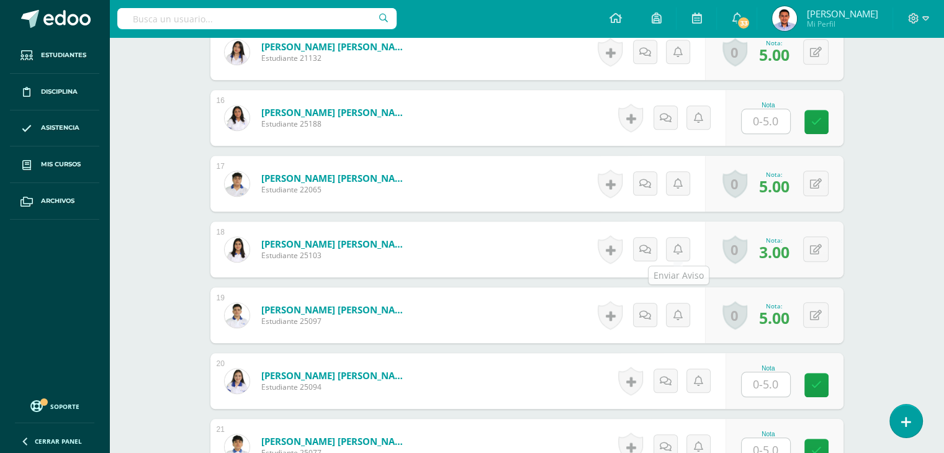
scroll to position [1514, 0]
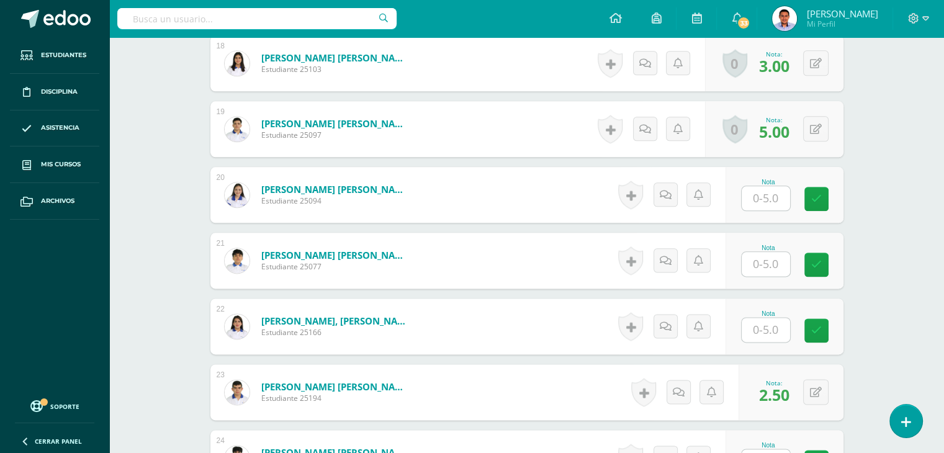
click at [755, 330] on input "text" at bounding box center [766, 330] width 48 height 24
type input "4.5"
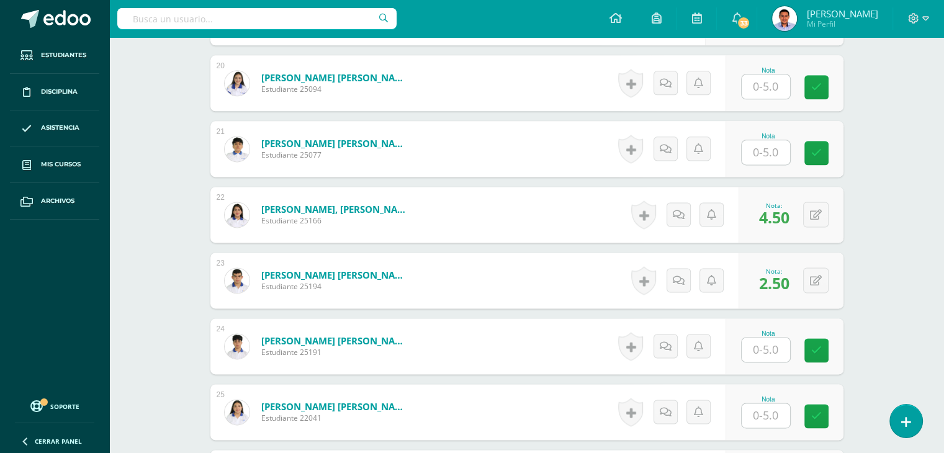
scroll to position [1639, 0]
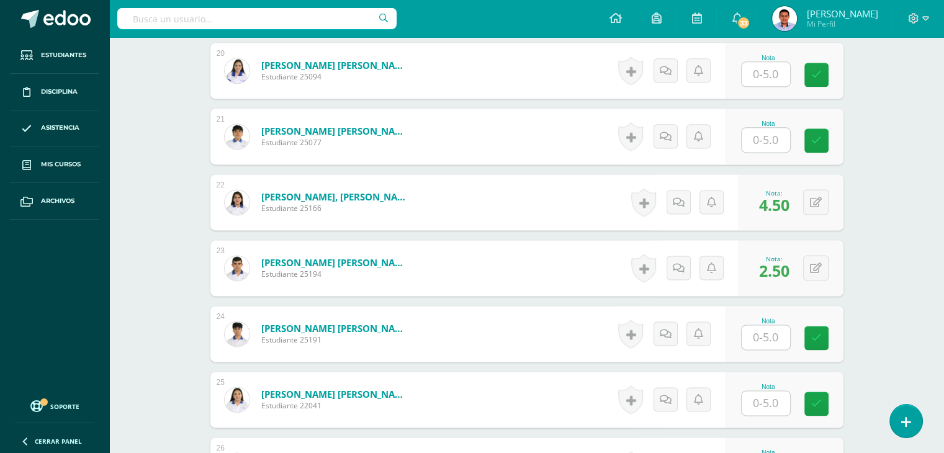
click at [775, 394] on input "text" at bounding box center [766, 403] width 48 height 24
type input "4.5"
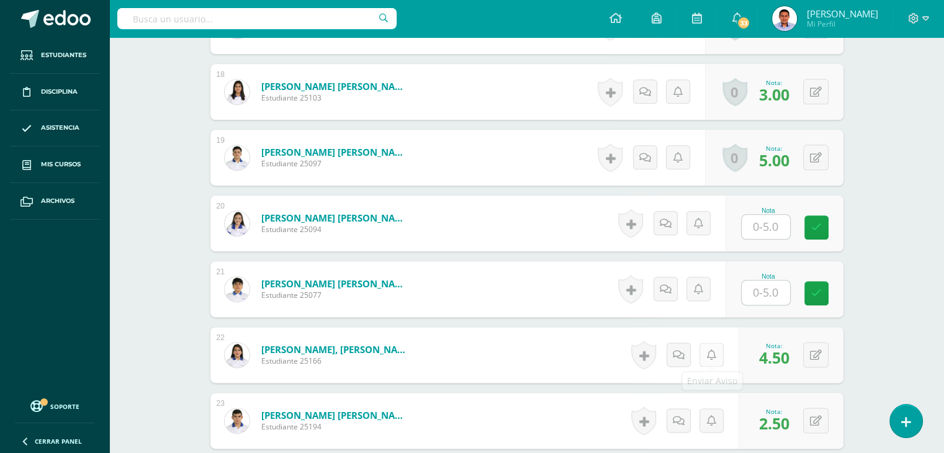
scroll to position [1507, 0]
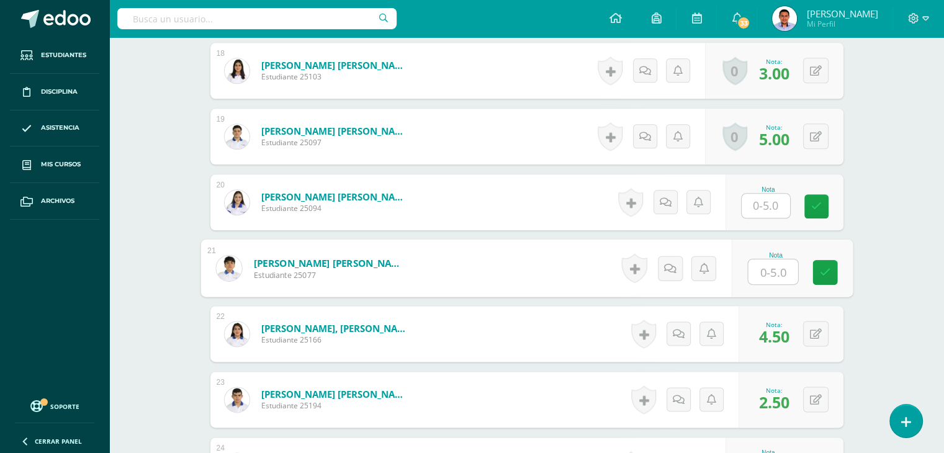
click at [767, 272] on input "text" at bounding box center [773, 271] width 50 height 25
type input "5"
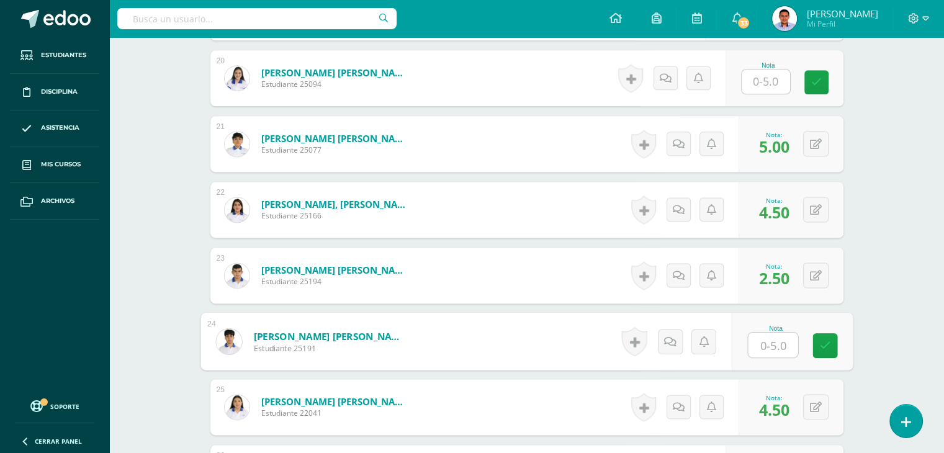
click at [757, 335] on input "text" at bounding box center [773, 345] width 50 height 25
type input "5"
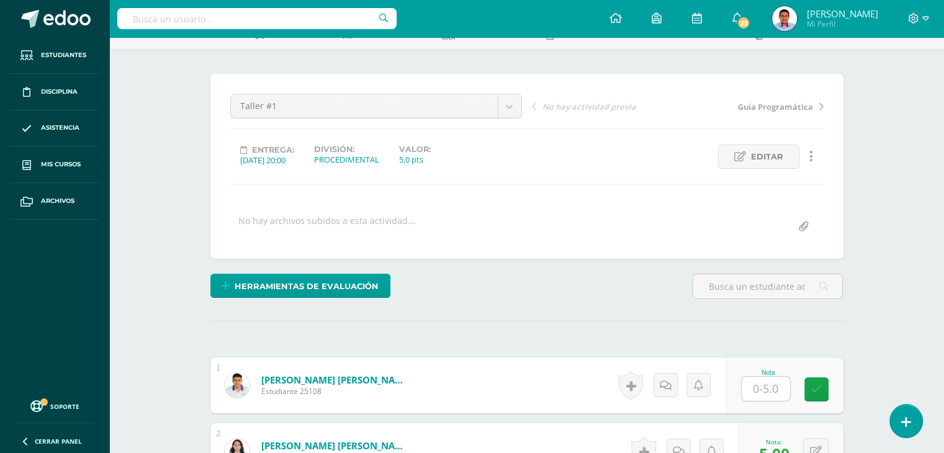
scroll to position [186, 0]
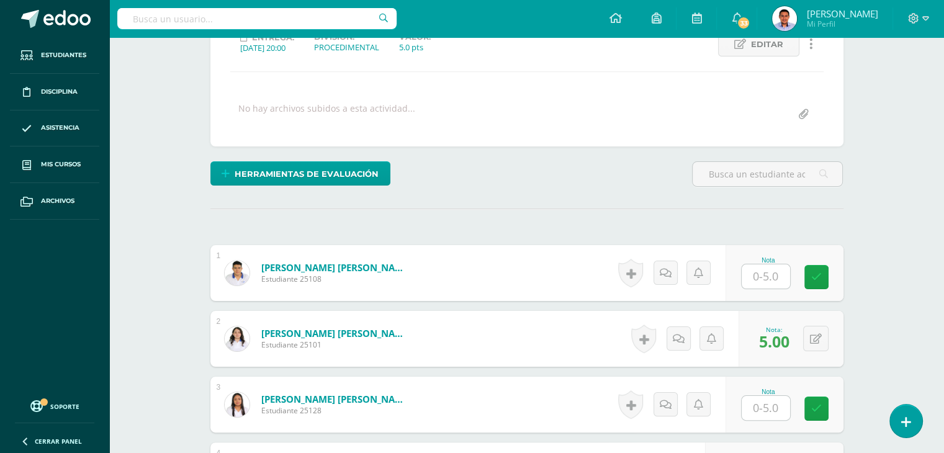
click at [782, 282] on input "text" at bounding box center [766, 276] width 48 height 24
type input "5"
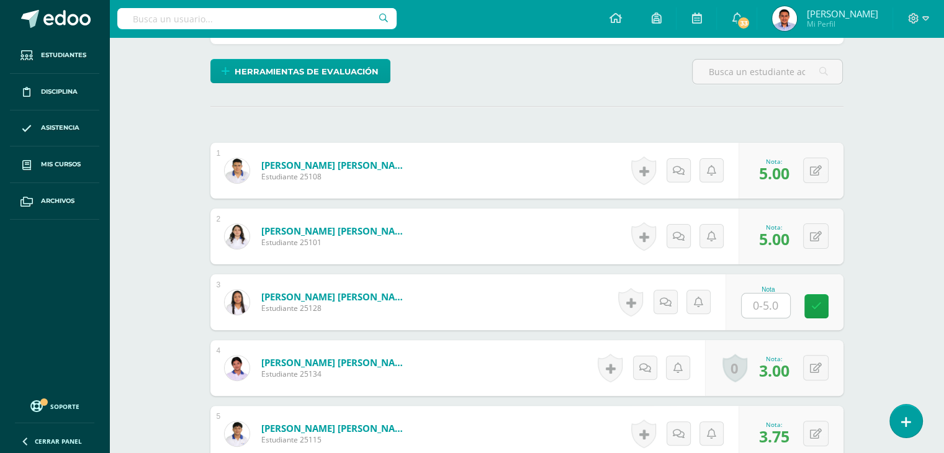
scroll to position [310, 0]
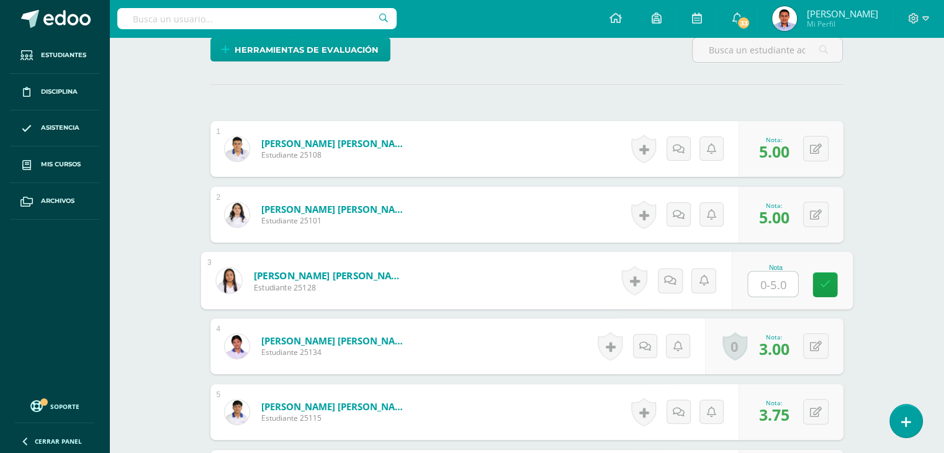
click at [775, 282] on input "text" at bounding box center [773, 284] width 50 height 25
type input "3.75"
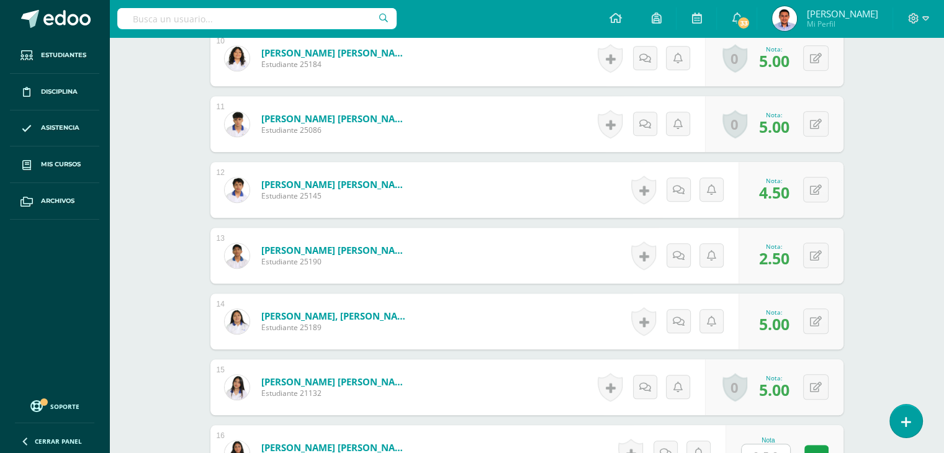
scroll to position [1241, 0]
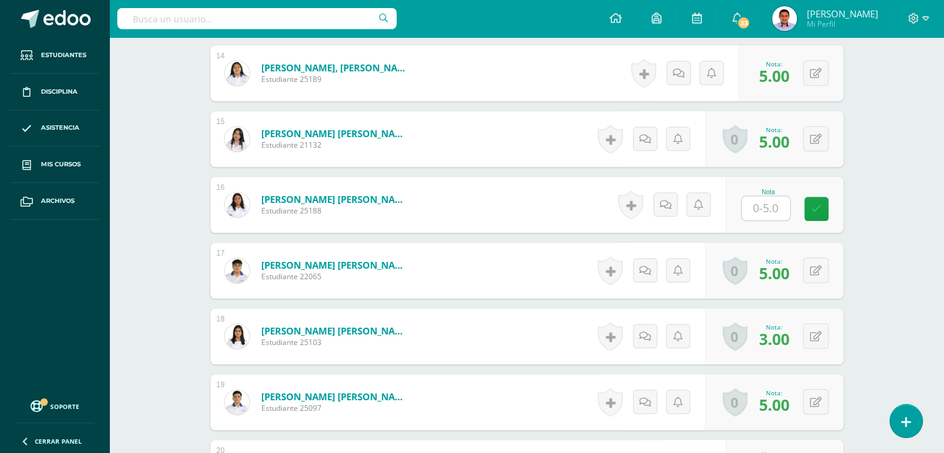
click at [765, 199] on input "text" at bounding box center [766, 208] width 48 height 24
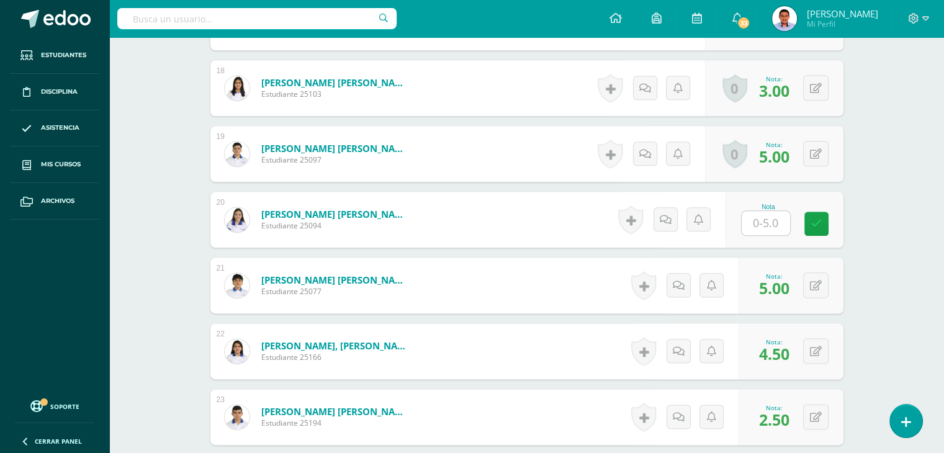
click at [763, 215] on input "text" at bounding box center [766, 223] width 48 height 24
type input "3.75"
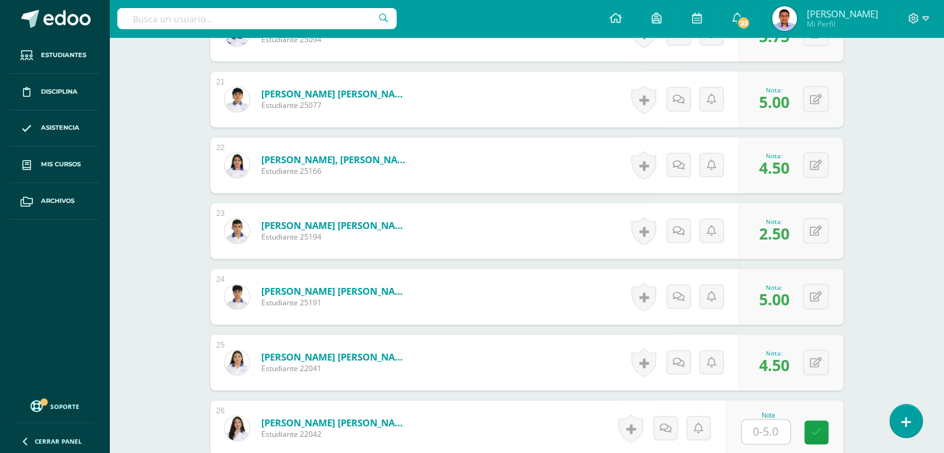
scroll to position [1862, 0]
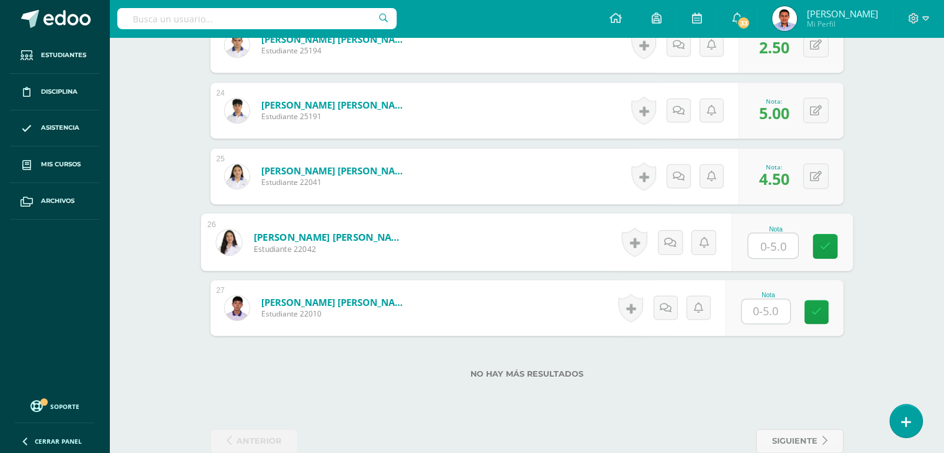
click at [760, 250] on input "text" at bounding box center [773, 245] width 50 height 25
type input "3.75"
